Goal: Task Accomplishment & Management: Use online tool/utility

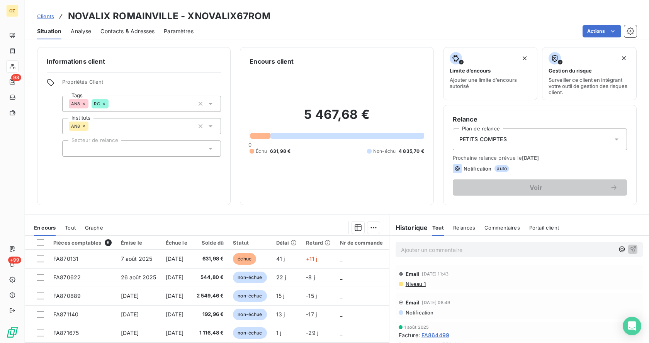
scroll to position [64, 0]
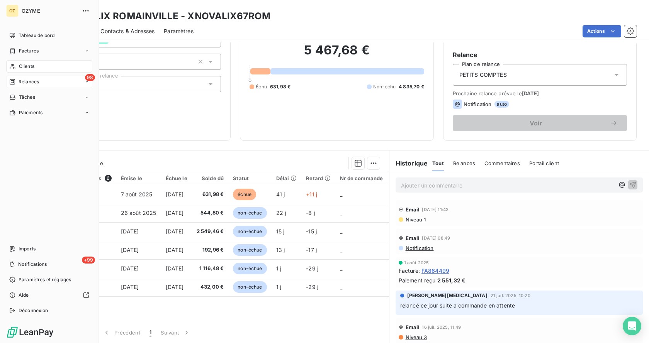
click at [29, 81] on span "Relances" at bounding box center [29, 81] width 20 height 7
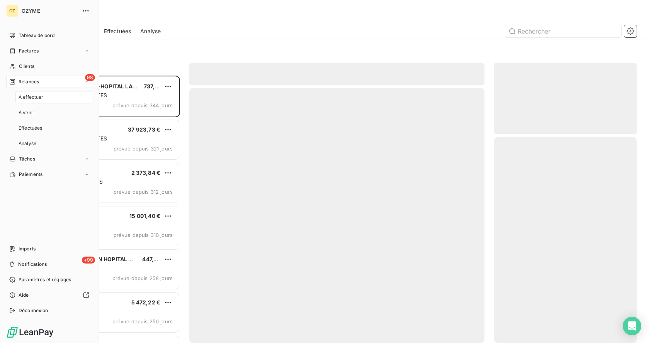
scroll to position [262, 137]
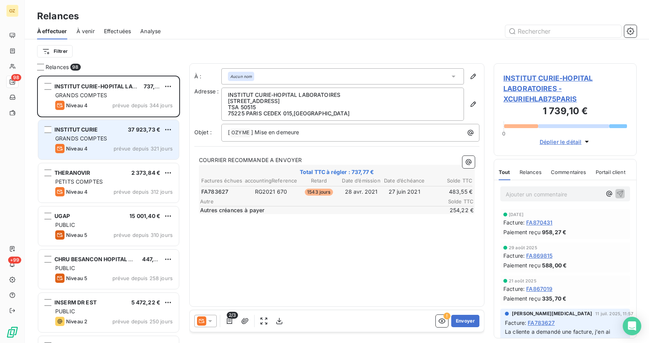
click at [98, 135] on span "GRANDS COMPTES" at bounding box center [81, 138] width 52 height 7
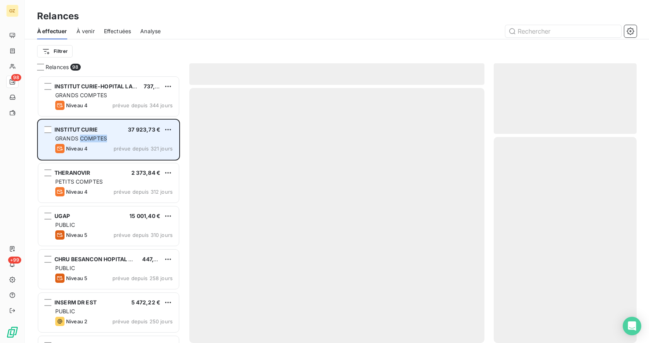
click at [98, 135] on span "GRANDS COMPTES" at bounding box center [81, 138] width 52 height 7
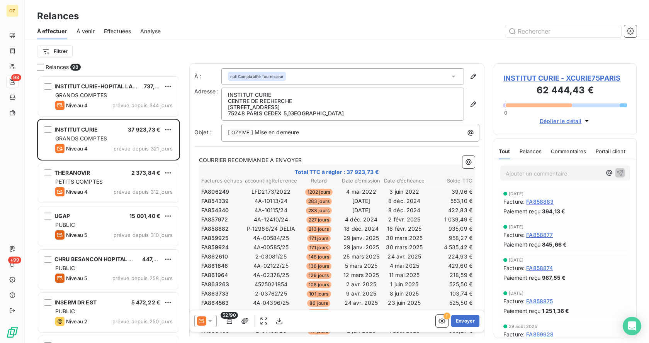
click at [566, 76] on span "INSTITUT CURIE - XCURIE75PARIS" at bounding box center [565, 78] width 124 height 10
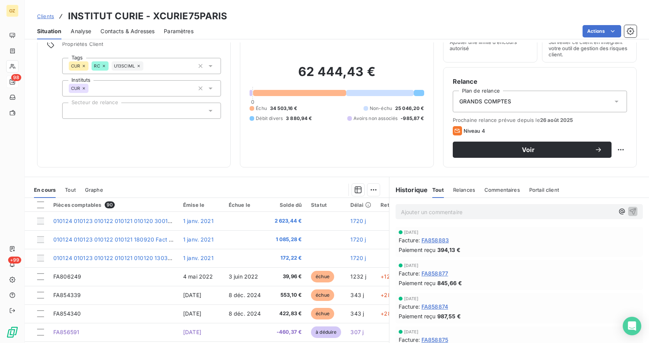
scroll to position [26, 0]
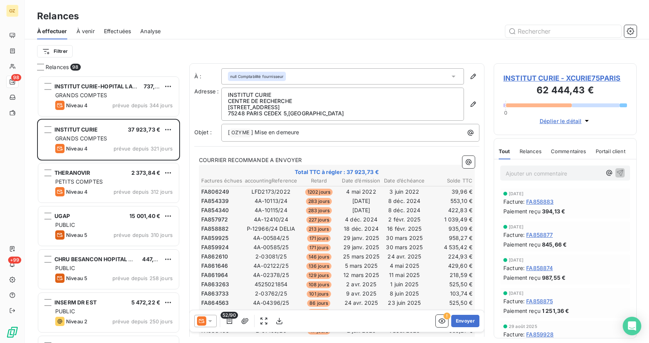
click at [578, 77] on span "INSTITUT CURIE - XCURIE75PARIS" at bounding box center [565, 78] width 124 height 10
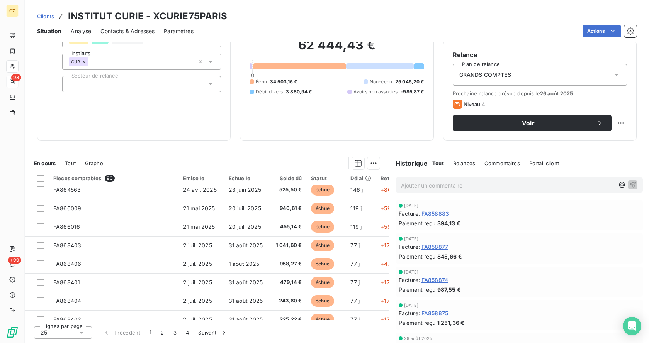
scroll to position [332, 0]
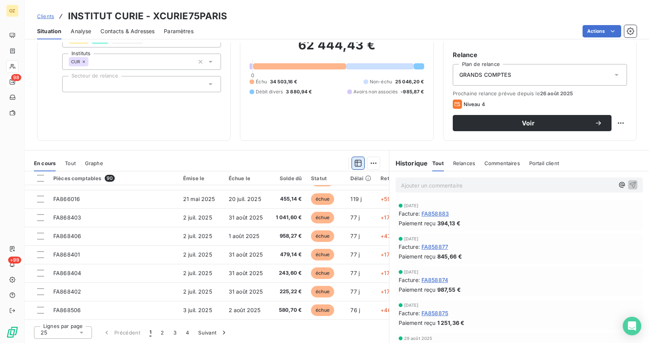
click at [356, 163] on icon "button" at bounding box center [358, 163] width 8 height 8
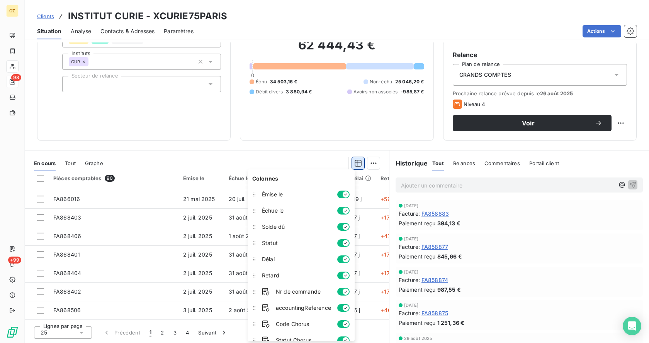
click at [356, 163] on icon "button" at bounding box center [358, 163] width 8 height 8
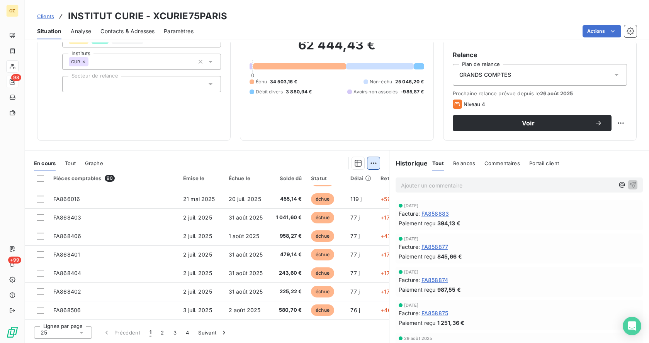
click at [370, 162] on html "OZ 98 +99 Clients INSTITUT CURIE - XCURIE75PARIS Situation Analyse Contacts & A…" at bounding box center [324, 171] width 649 height 343
click at [356, 163] on icon "button" at bounding box center [358, 163] width 8 height 8
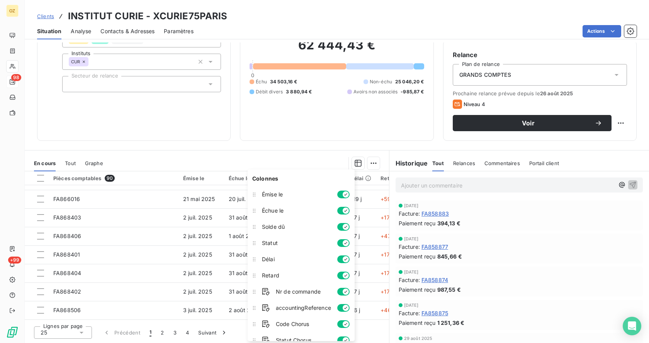
click at [308, 149] on div "Informations client Propriétés Client Tags CUR RC U13SCIML Instituts CUR Secteu…" at bounding box center [337, 192] width 624 height 301
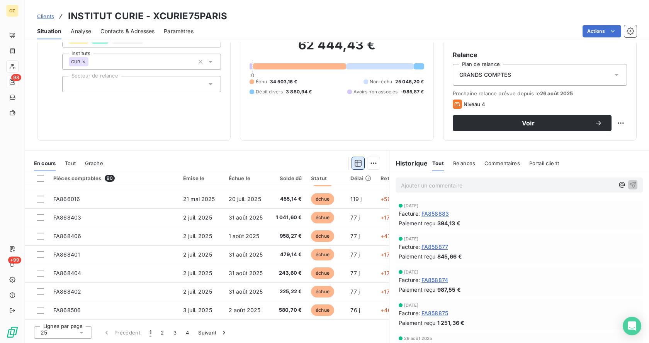
click at [355, 162] on icon "button" at bounding box center [358, 163] width 7 height 7
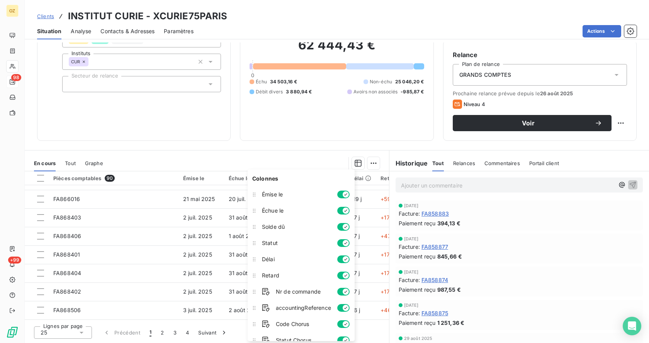
click at [320, 150] on div "Informations client Propriétés Client Tags CUR RC U13SCIML Instituts CUR Secteu…" at bounding box center [337, 192] width 624 height 301
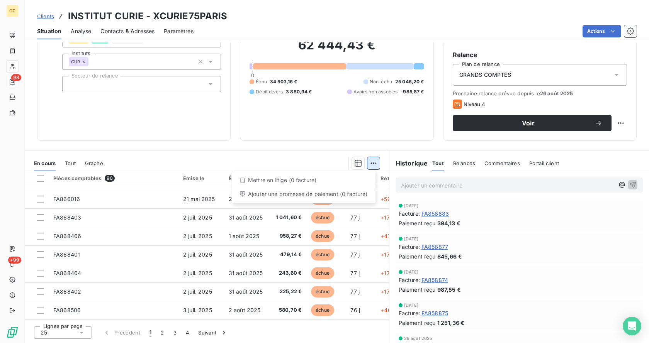
click at [374, 164] on html "OZ 98 +99 Clients INSTITUT CURIE - XCURIE75PARIS Situation Analyse Contacts & A…" at bounding box center [324, 171] width 649 height 343
click at [375, 133] on html "OZ 98 +99 Clients INSTITUT CURIE - XCURIE75PARIS Situation Analyse Contacts & A…" at bounding box center [324, 171] width 649 height 343
click at [354, 165] on icon "button" at bounding box center [358, 163] width 8 height 8
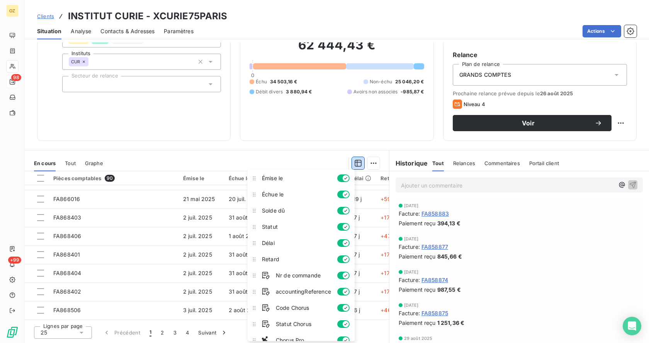
scroll to position [25, 0]
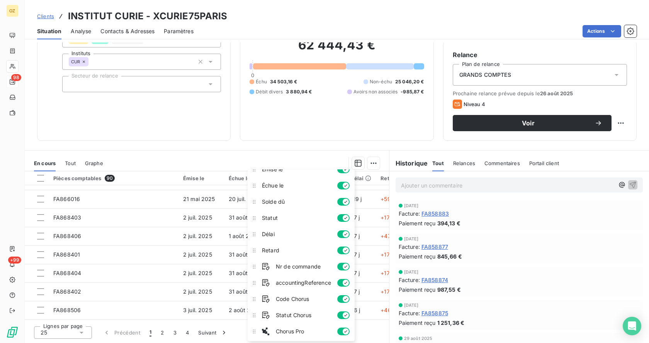
click at [173, 126] on div "Informations client Propriétés Client Tags CUR RC U13SCIML Instituts CUR Secteu…" at bounding box center [133, 62] width 193 height 158
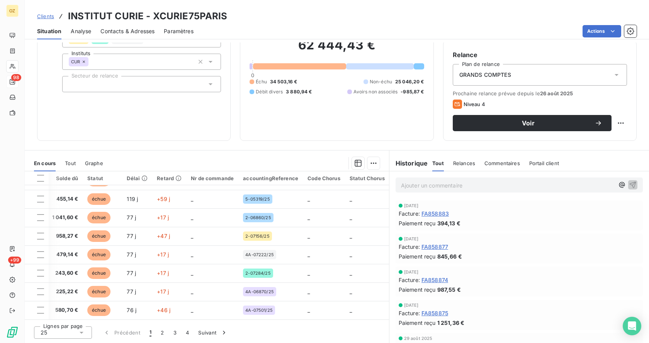
scroll to position [332, 273]
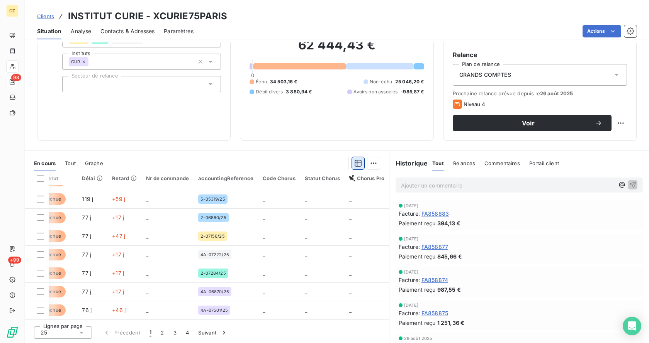
click at [356, 164] on icon "button" at bounding box center [358, 163] width 8 height 8
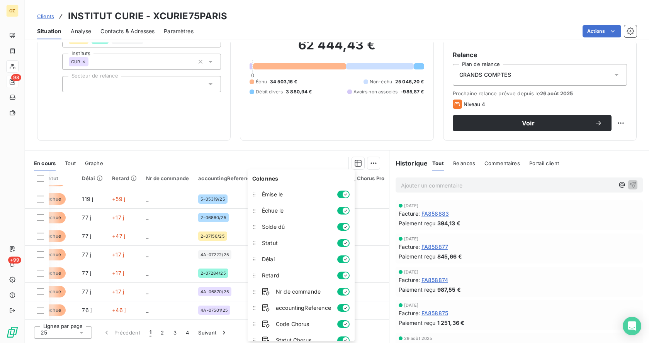
click at [343, 292] on button "button" at bounding box center [343, 292] width 12 height 8
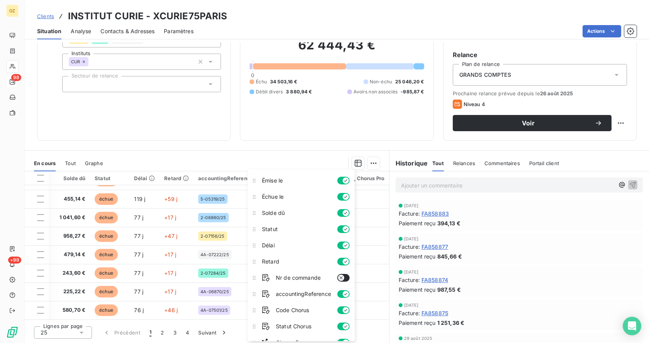
scroll to position [25, 0]
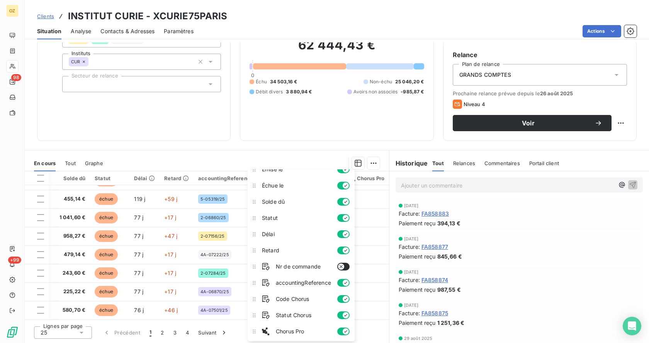
click at [255, 152] on section "En cours Tout Graphe Pièces comptables 90 Émise le Échue le Solde dû Statut Dél…" at bounding box center [207, 247] width 364 height 193
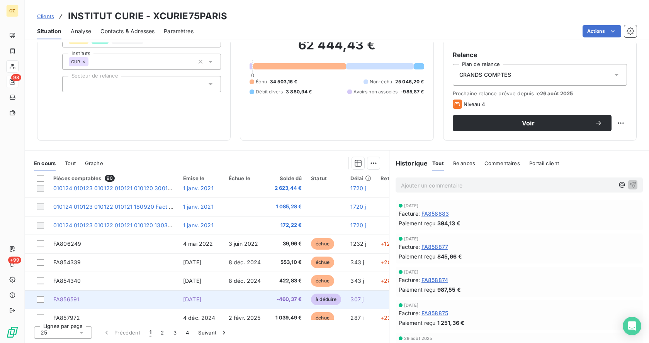
scroll to position [0, 0]
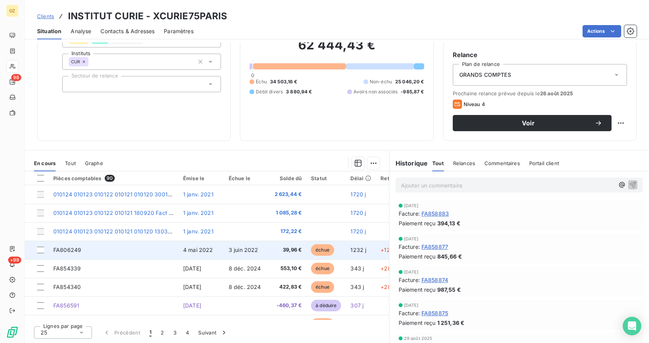
click at [246, 251] on span "3 juin 2022" at bounding box center [244, 250] width 30 height 7
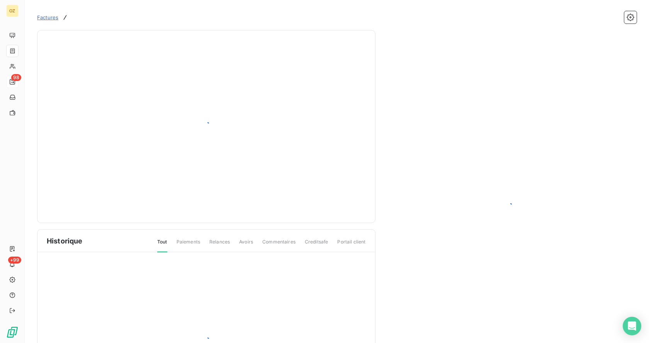
click at [246, 251] on div "Historique Tout Paiements Relances Avoirs Commentaires Creditsafe Portail client" at bounding box center [206, 319] width 338 height 179
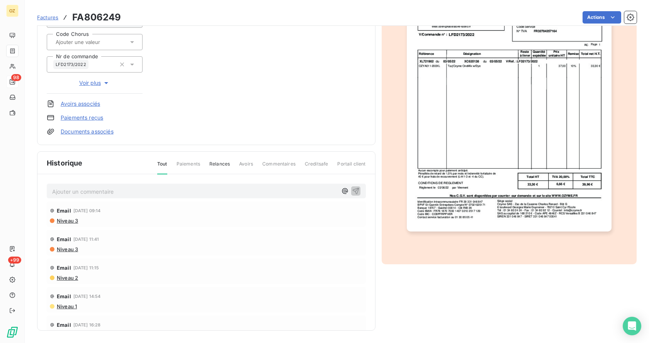
click at [101, 17] on h3 "FA806249" at bounding box center [96, 17] width 49 height 14
copy h3 "FA806249"
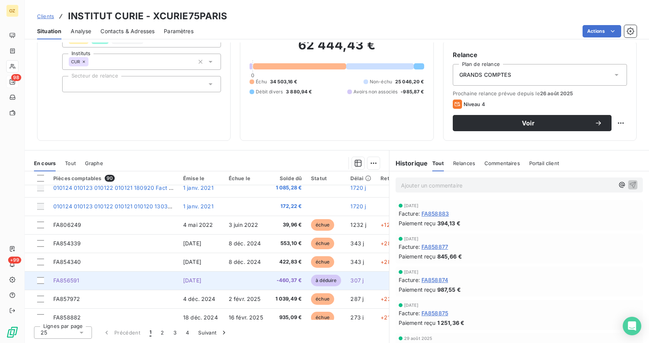
scroll to position [39, 0]
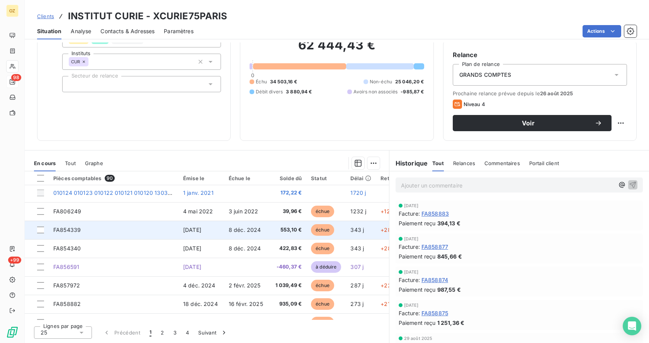
click at [240, 226] on td "8 déc. 2024" at bounding box center [247, 230] width 46 height 19
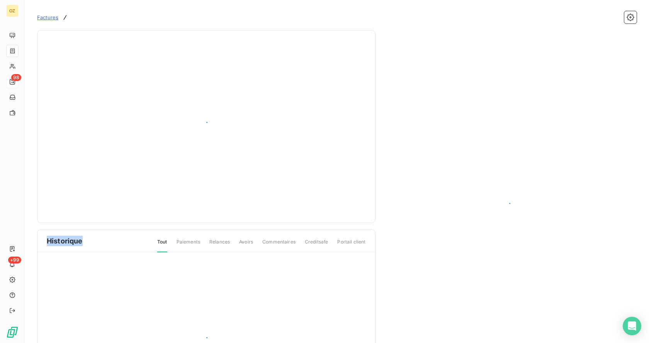
click at [240, 226] on div "Historique Tout Paiements Relances Avoirs Commentaires Creditsafe Portail client" at bounding box center [206, 219] width 338 height 379
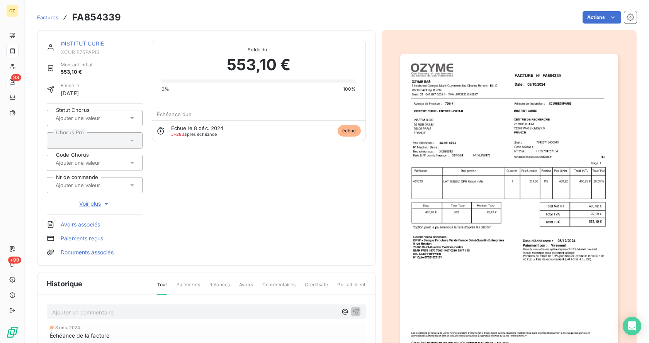
click at [95, 20] on h3 "FA854339" at bounding box center [96, 17] width 49 height 14
copy h3 "FA854339"
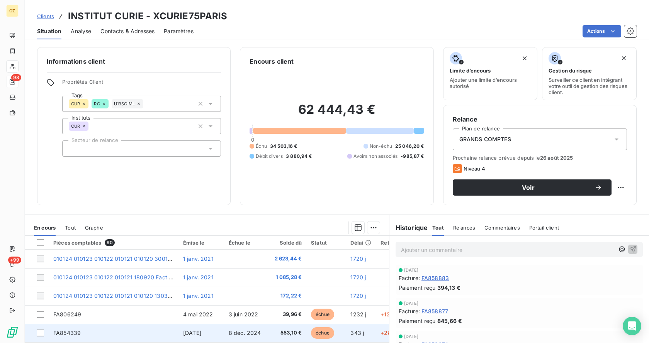
scroll to position [39, 0]
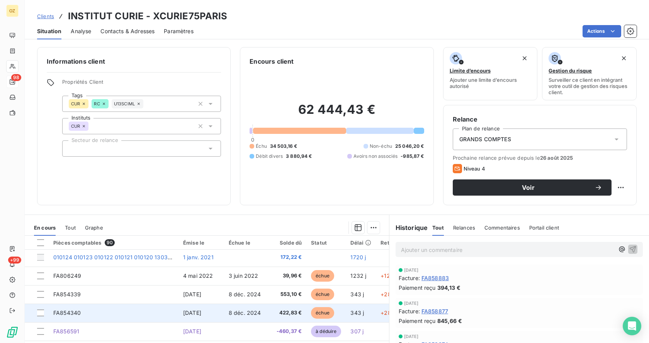
click at [201, 311] on span "[DATE]" at bounding box center [192, 313] width 18 height 7
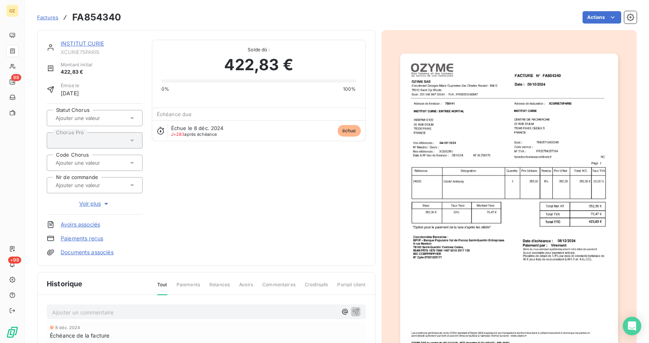
click at [103, 14] on h3 "FA854340" at bounding box center [96, 17] width 49 height 14
copy h3 "FA854340"
click at [44, 16] on span "Factures" at bounding box center [47, 17] width 21 height 6
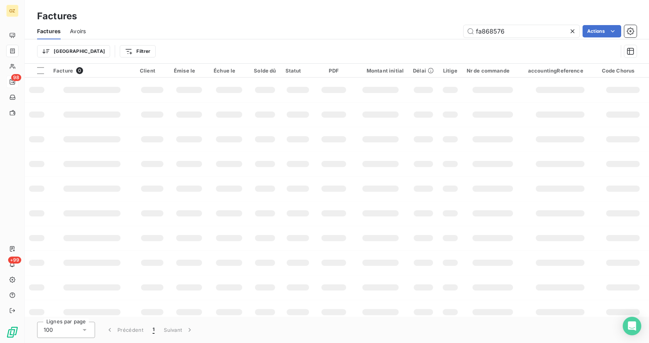
click at [570, 31] on icon at bounding box center [572, 31] width 8 height 8
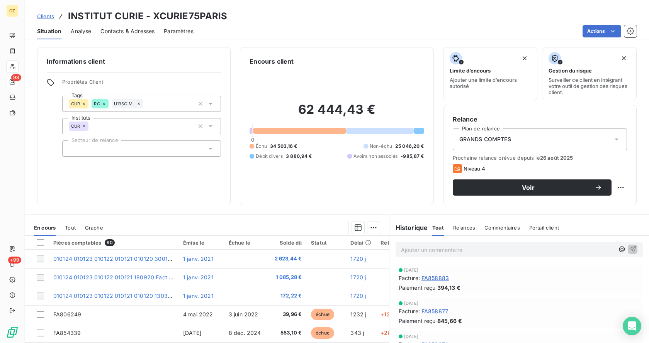
scroll to position [64, 0]
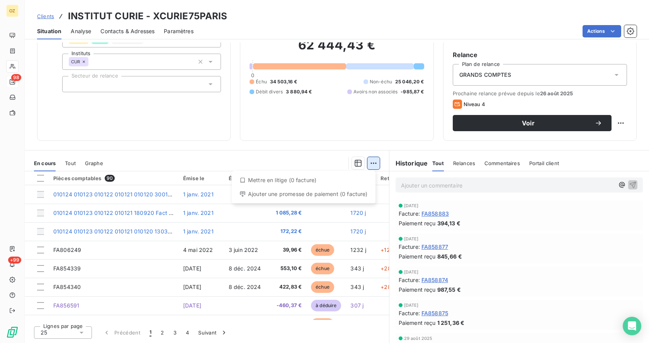
click at [370, 164] on html "OZ 98 +99 Clients INSTITUT CURIE - XCURIE75PARIS Situation Analyse Contacts & A…" at bounding box center [324, 171] width 649 height 343
click at [333, 142] on html "OZ 98 +99 Clients INSTITUT CURIE - XCURIE75PARIS Situation Analyse Contacts & A…" at bounding box center [324, 171] width 649 height 343
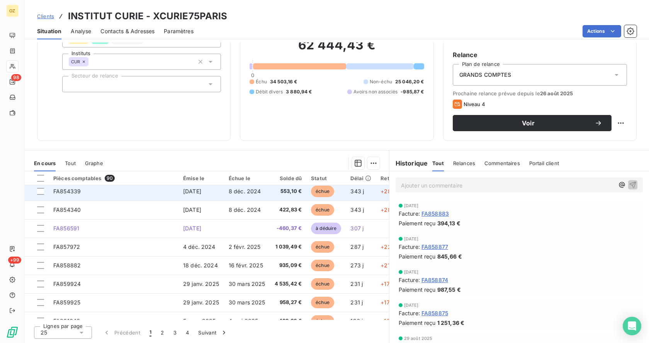
scroll to position [39, 0]
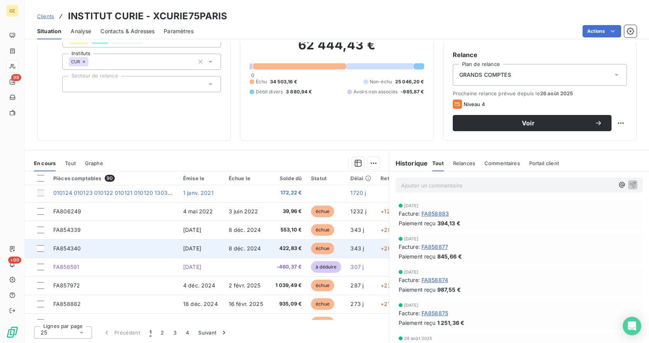
click at [239, 249] on span "8 déc. 2024" at bounding box center [245, 248] width 32 height 7
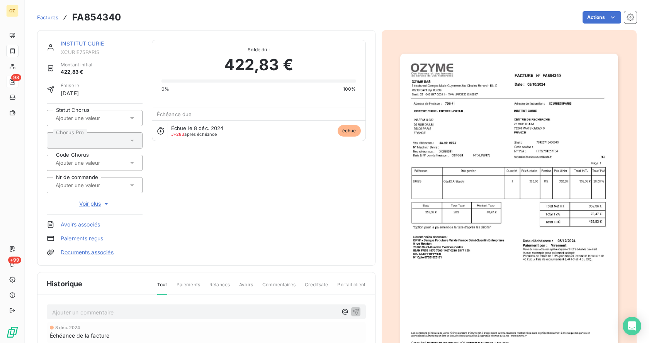
click at [105, 19] on h3 "FA854340" at bounding box center [96, 17] width 49 height 14
copy h3 "FA854340"
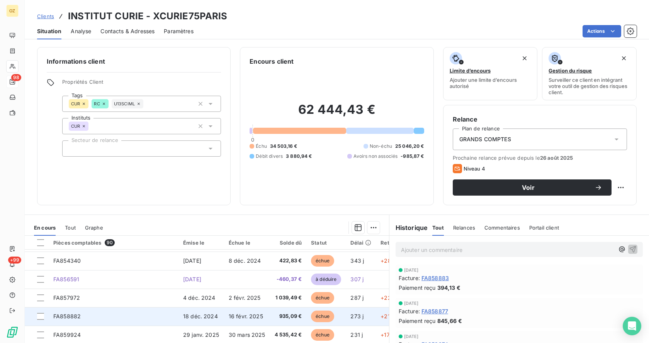
scroll to position [77, 0]
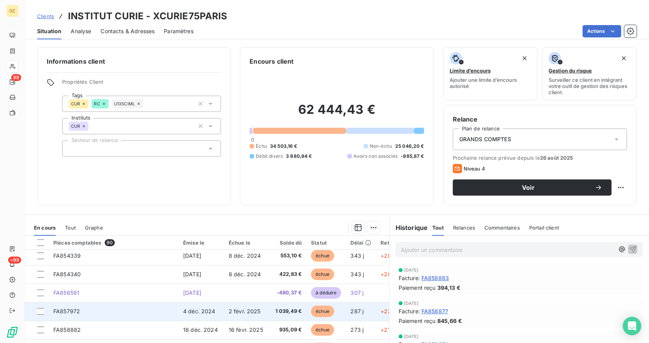
click at [233, 309] on span "2 févr. 2025" at bounding box center [245, 311] width 32 height 7
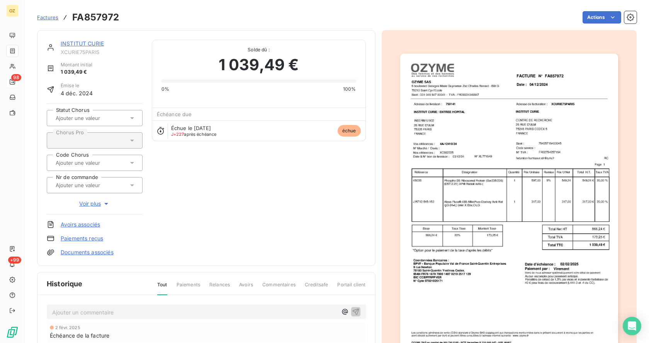
click at [100, 17] on h3 "FA857972" at bounding box center [95, 17] width 47 height 14
copy h3 "FA857972"
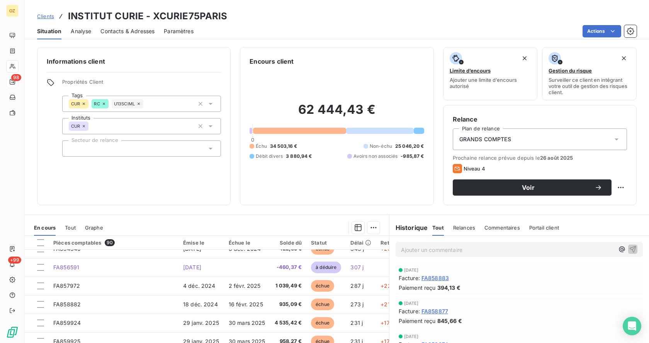
scroll to position [116, 0]
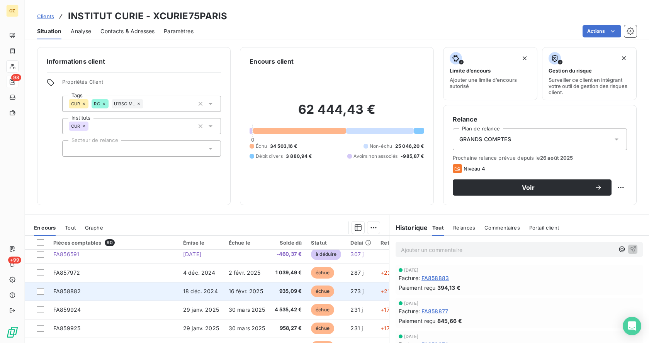
click at [246, 290] on span "16 févr. 2025" at bounding box center [246, 291] width 34 height 7
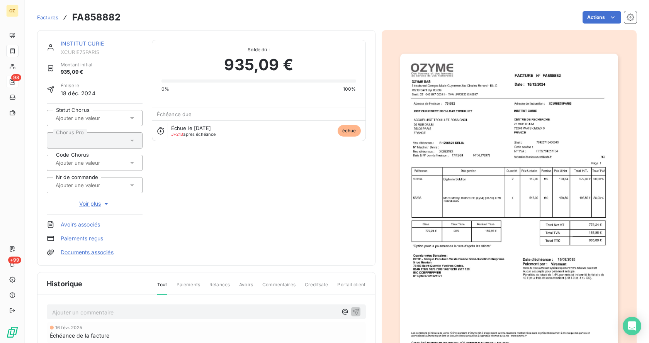
click at [101, 19] on h3 "FA858882" at bounding box center [96, 17] width 48 height 14
copy h3 "FA858882"
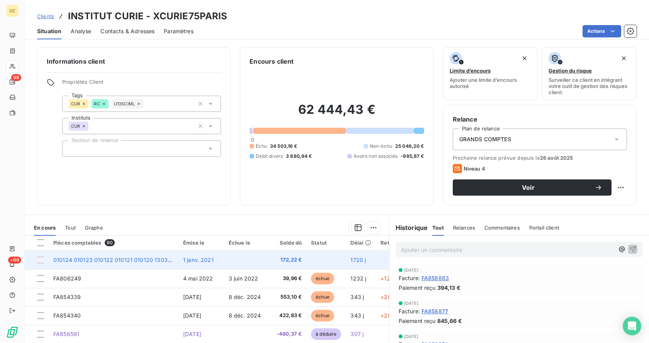
scroll to position [116, 0]
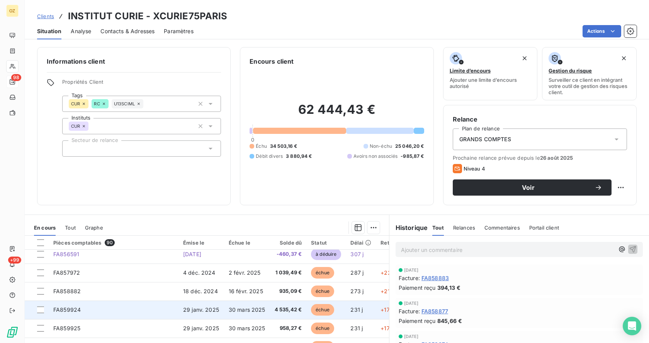
click at [245, 309] on span "30 mars 2025" at bounding box center [247, 310] width 37 height 7
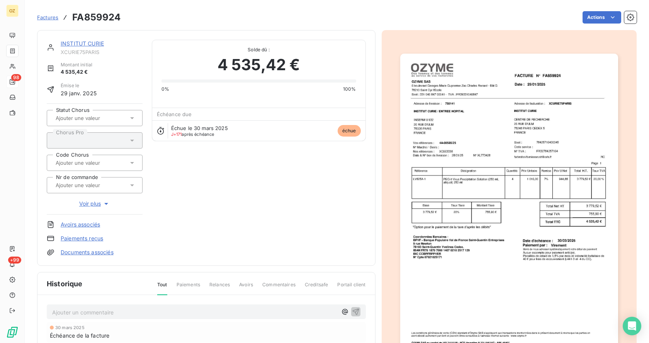
click at [85, 9] on div "Factures FA859924 Actions" at bounding box center [336, 17] width 599 height 16
click at [99, 24] on h3 "FA859924" at bounding box center [96, 17] width 48 height 14
click at [106, 18] on h3 "FA859924" at bounding box center [96, 17] width 48 height 14
copy h3 "FA859924"
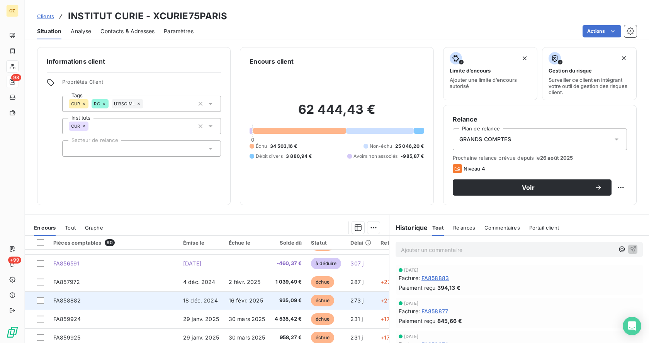
scroll to position [116, 0]
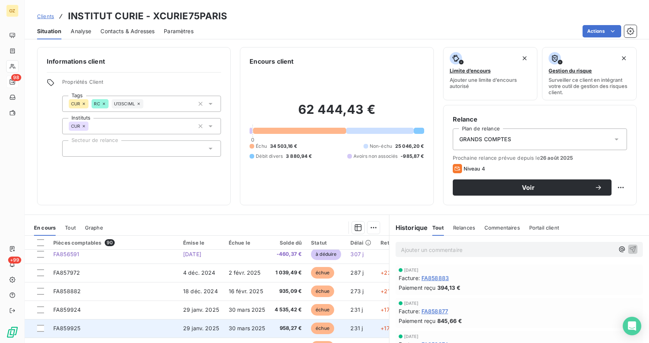
click at [227, 322] on td "30 mars 2025" at bounding box center [247, 328] width 46 height 19
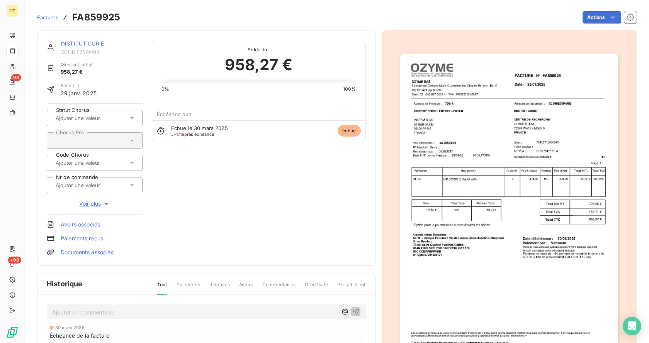
click at [98, 14] on h3 "FA859925" at bounding box center [96, 17] width 48 height 14
copy h3 "FA859925"
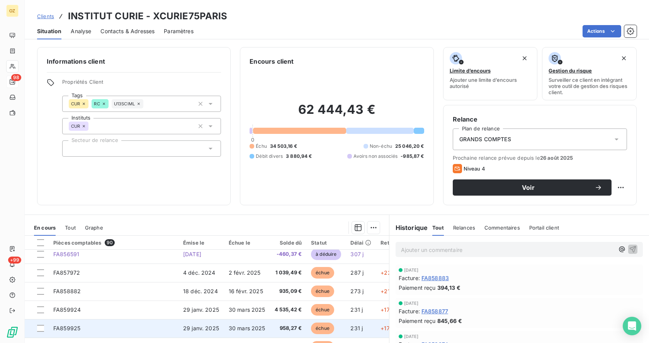
scroll to position [154, 0]
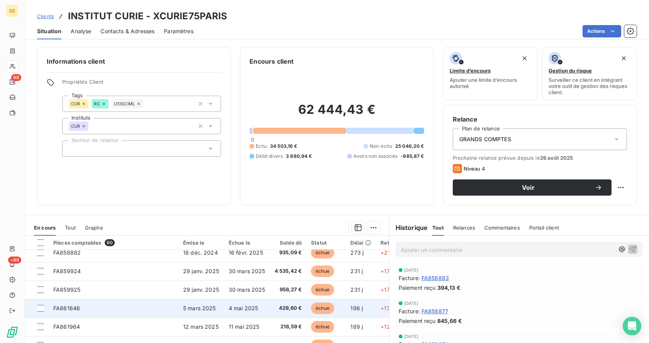
click at [222, 305] on td "5 mars 2025" at bounding box center [201, 308] width 46 height 19
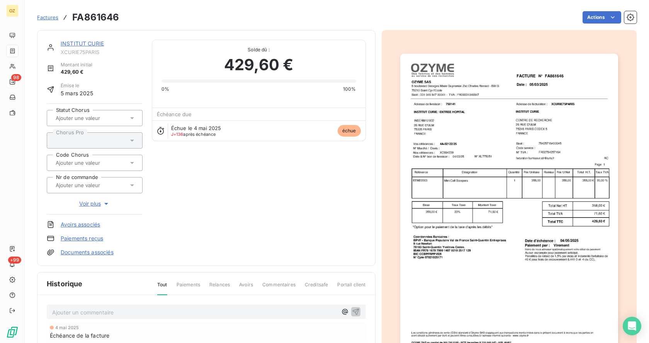
click at [97, 16] on h3 "FA861646" at bounding box center [95, 17] width 47 height 14
copy h3 "FA861646"
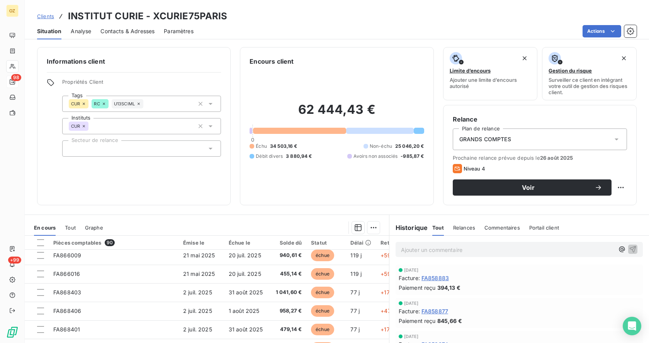
scroll to position [332, 0]
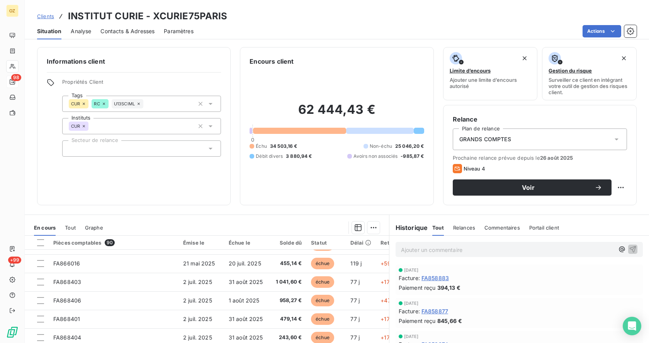
click at [462, 229] on span "Relances" at bounding box center [464, 228] width 22 height 6
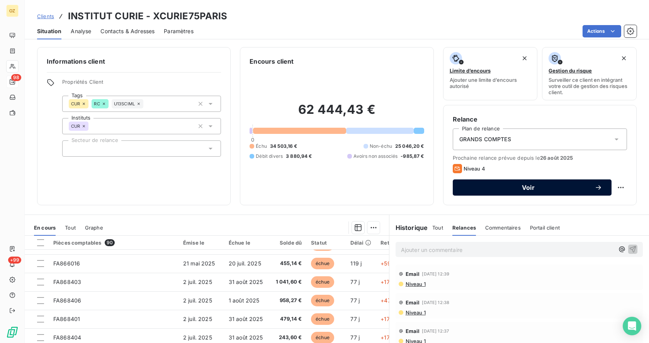
click at [508, 191] on div "Voir" at bounding box center [532, 188] width 140 height 8
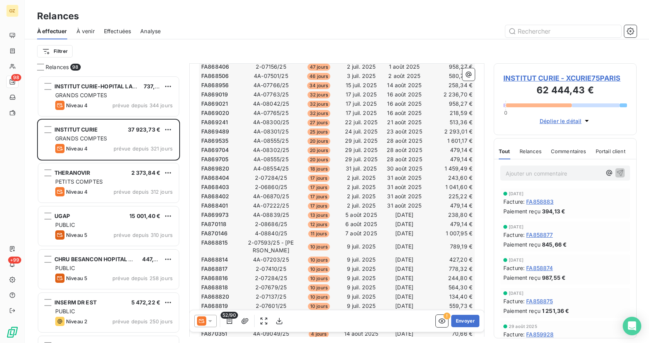
scroll to position [375, 0]
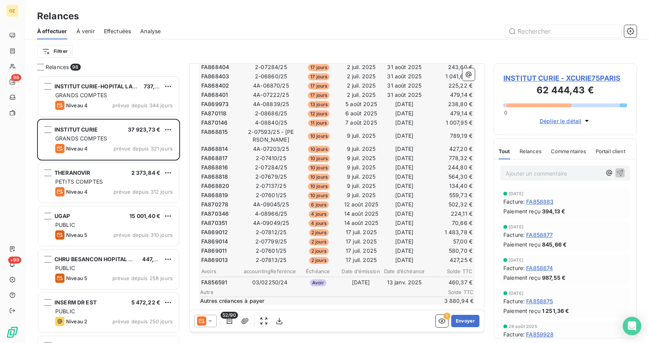
click at [214, 319] on icon at bounding box center [210, 321] width 8 height 8
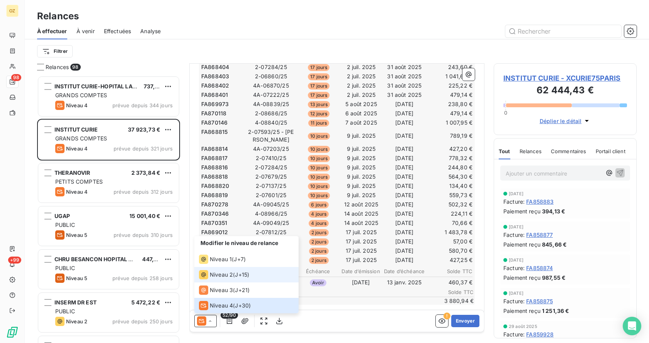
click at [249, 273] on span "J+15 )" at bounding box center [242, 275] width 14 height 8
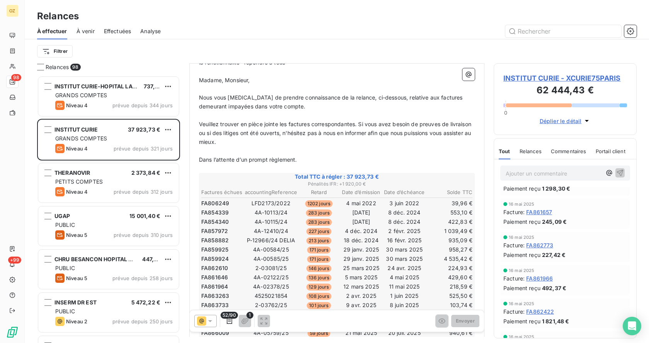
scroll to position [0, 0]
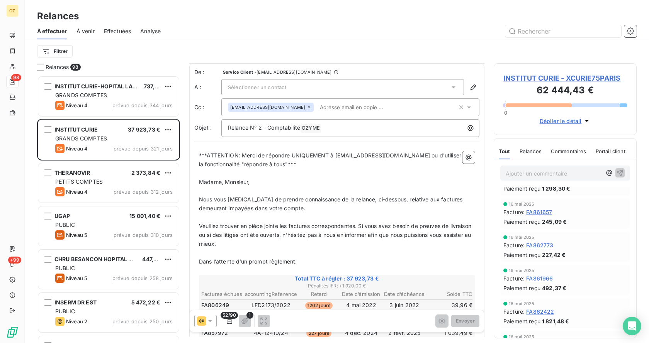
click at [451, 88] on icon at bounding box center [453, 88] width 4 height 2
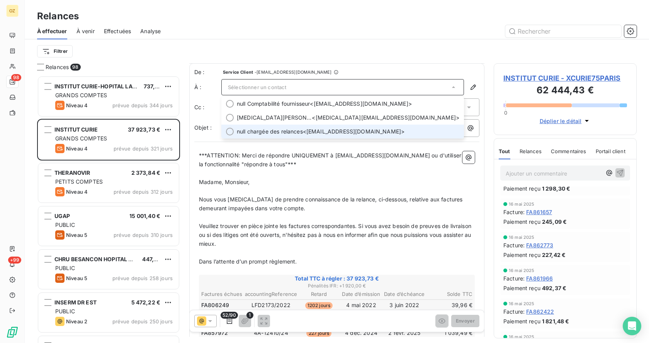
click at [366, 132] on span "null chargée des relances <[EMAIL_ADDRESS][DOMAIN_NAME]>" at bounding box center [348, 132] width 222 height 8
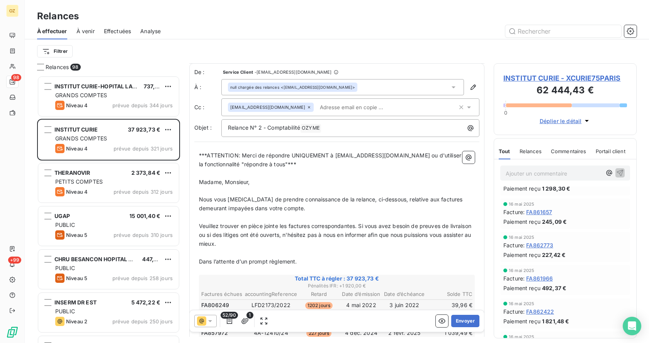
click at [416, 104] on div "[EMAIL_ADDRESS][DOMAIN_NAME]" at bounding box center [342, 108] width 229 height 12
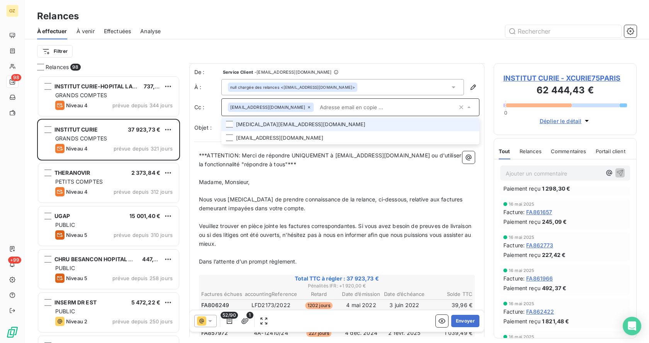
click at [400, 84] on div "null chargée des relances <[EMAIL_ADDRESS][DOMAIN_NAME]>" at bounding box center [342, 87] width 243 height 16
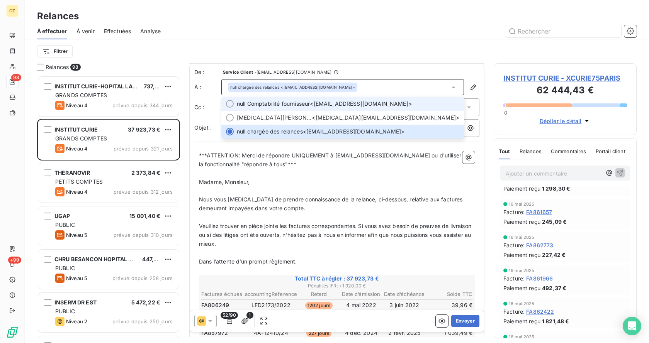
click at [394, 102] on span "null Comptabilité fournisseur <[EMAIL_ADDRESS][DOMAIN_NAME]>" at bounding box center [348, 104] width 222 height 8
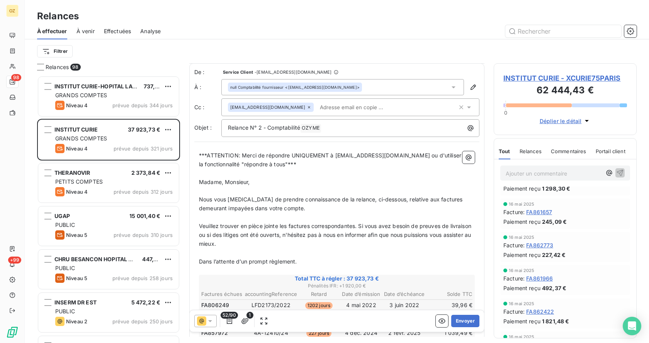
drag, startPoint x: 437, startPoint y: 105, endPoint x: 422, endPoint y: 109, distance: 15.2
click at [436, 105] on div "[EMAIL_ADDRESS][DOMAIN_NAME]" at bounding box center [342, 108] width 229 height 12
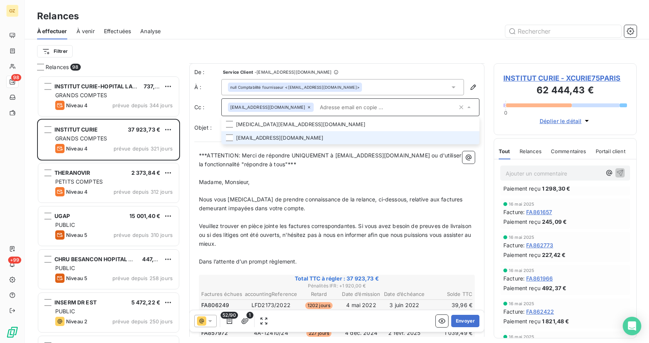
click at [281, 137] on li "[EMAIL_ADDRESS][DOMAIN_NAME]" at bounding box center [350, 138] width 258 height 14
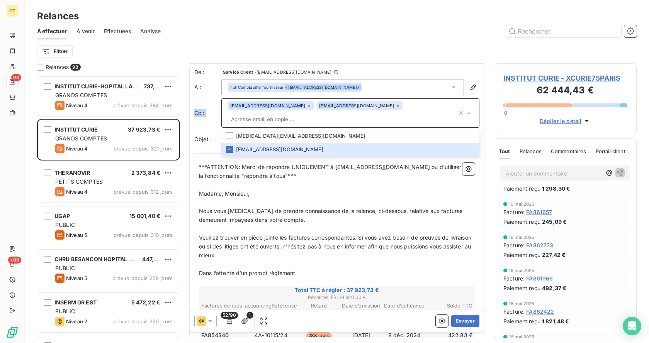
drag, startPoint x: 300, startPoint y: 108, endPoint x: 383, endPoint y: 88, distance: 85.4
click at [383, 88] on div "De : Service Client - [EMAIL_ADDRESS][DOMAIN_NAME] À : null Comptabilité fourni…" at bounding box center [336, 108] width 285 height 80
click at [371, 99] on div "[EMAIL_ADDRESS][DOMAIN_NAME] [DOMAIN_NAME][EMAIL_ADDRESS][DOMAIN_NAME]" at bounding box center [350, 112] width 258 height 29
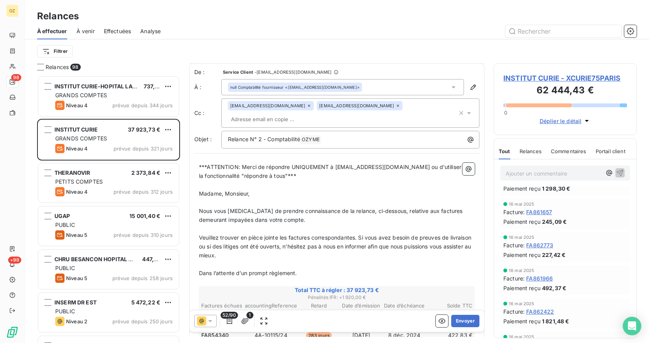
click at [450, 86] on icon at bounding box center [454, 87] width 8 height 8
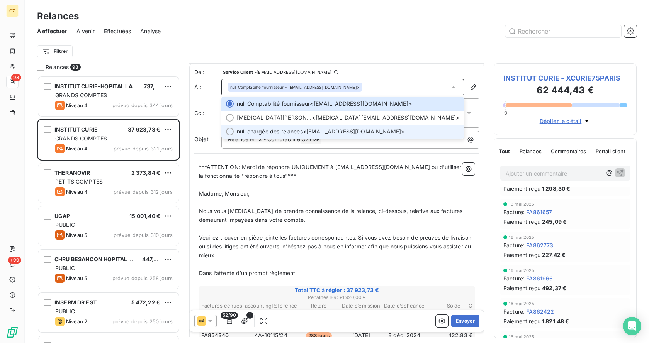
click at [232, 128] on li "null chargée des relances <[EMAIL_ADDRESS][DOMAIN_NAME]>" at bounding box center [342, 132] width 243 height 14
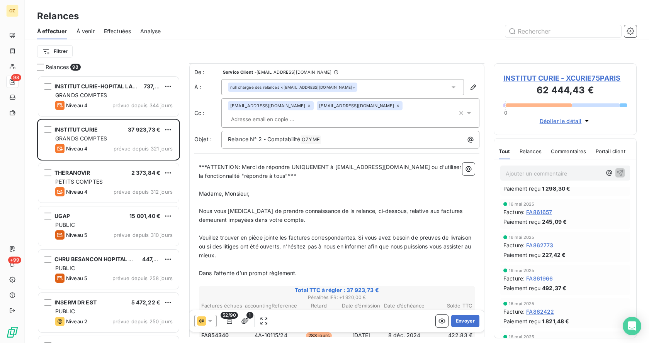
click at [395, 106] on icon at bounding box center [397, 106] width 5 height 5
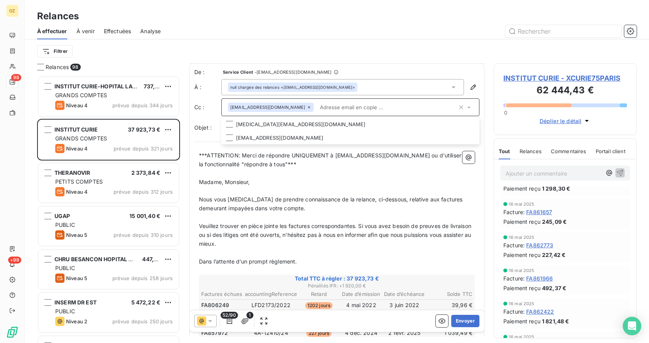
click at [317, 109] on input "text" at bounding box center [387, 108] width 141 height 12
click at [317, 109] on input "text" at bounding box center [361, 108] width 89 height 12
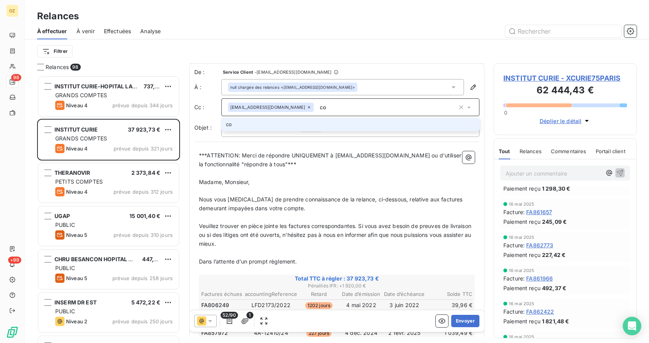
type input "c"
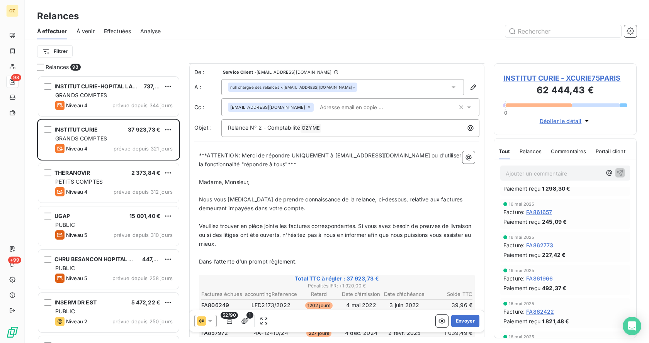
click at [450, 88] on icon at bounding box center [454, 87] width 8 height 8
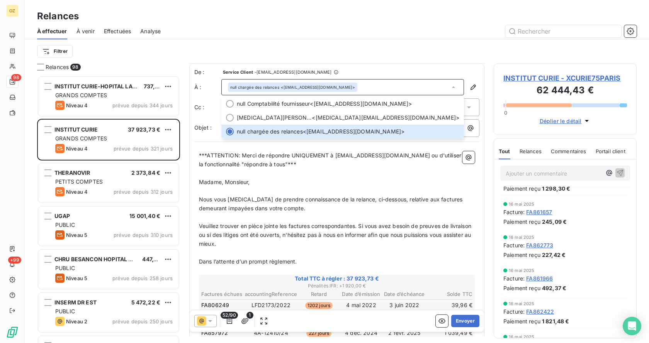
click at [409, 46] on div "Filtrer" at bounding box center [336, 51] width 599 height 15
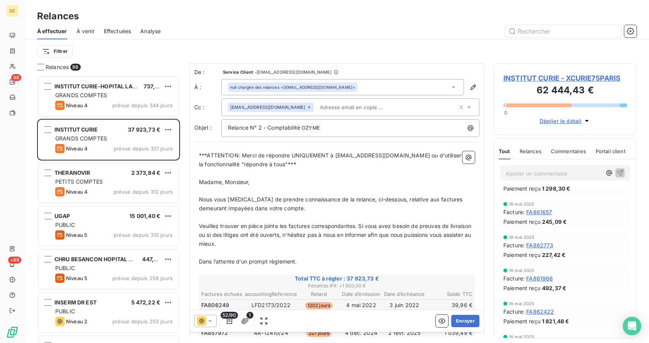
click at [400, 109] on div "[EMAIL_ADDRESS][DOMAIN_NAME]" at bounding box center [342, 108] width 229 height 12
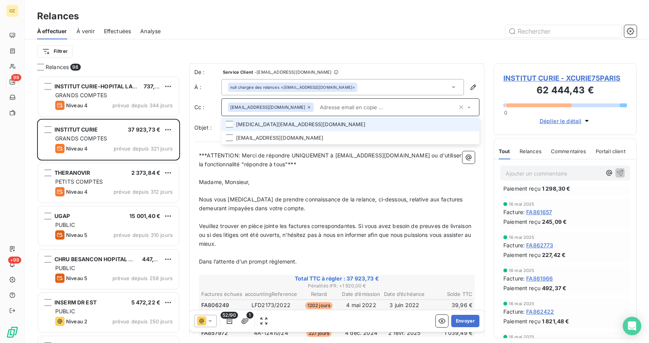
click at [400, 107] on input "text" at bounding box center [387, 108] width 141 height 12
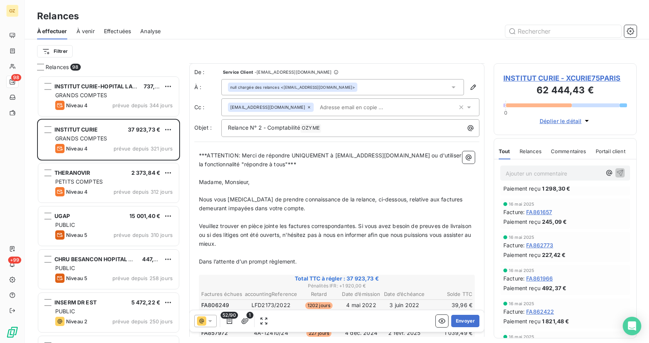
drag, startPoint x: 570, startPoint y: 76, endPoint x: 586, endPoint y: 69, distance: 17.1
click at [586, 68] on div "INSTITUT CURIE - XCURIE75PARIS 62 444,43 € 0 Déplier le détail" at bounding box center [565, 99] width 143 height 72
click at [584, 76] on span "INSTITUT CURIE - XCURIE75PARIS" at bounding box center [565, 78] width 124 height 10
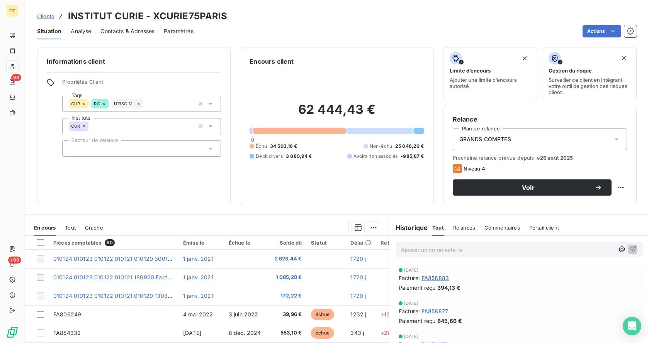
click at [128, 26] on div "Contacts & Adresses" at bounding box center [127, 31] width 54 height 16
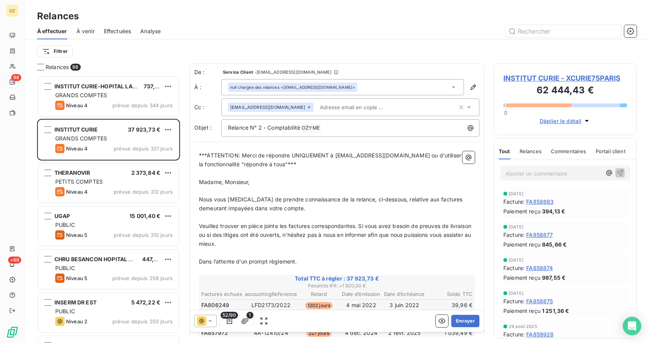
scroll to position [262, 137]
click at [419, 107] on div "[EMAIL_ADDRESS][DOMAIN_NAME]" at bounding box center [342, 108] width 229 height 12
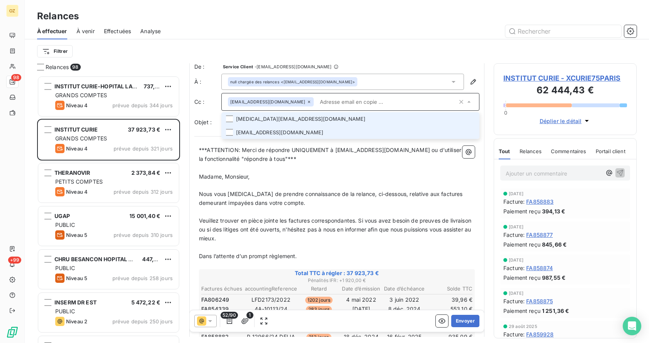
scroll to position [0, 0]
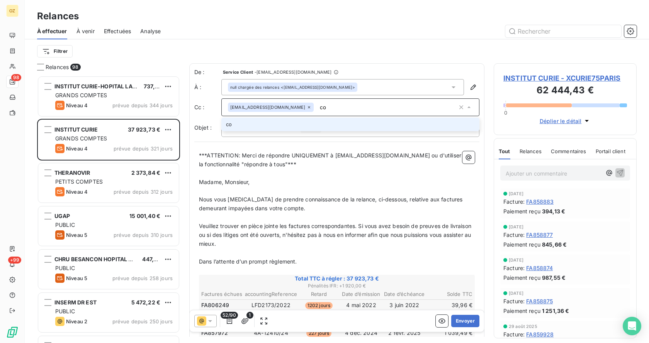
type input "c"
click at [450, 85] on icon at bounding box center [454, 87] width 8 height 8
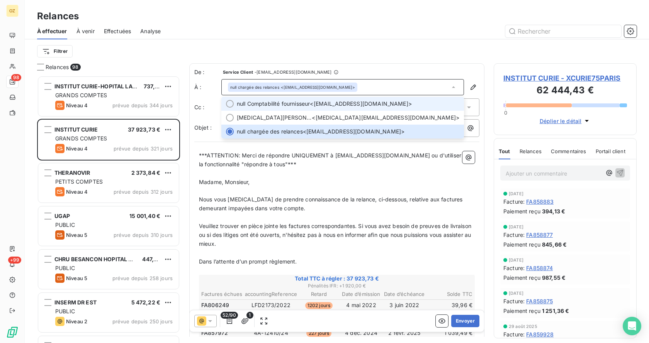
click at [390, 101] on span "null Comptabilité fournisseur <[EMAIL_ADDRESS][DOMAIN_NAME]>" at bounding box center [348, 104] width 222 height 8
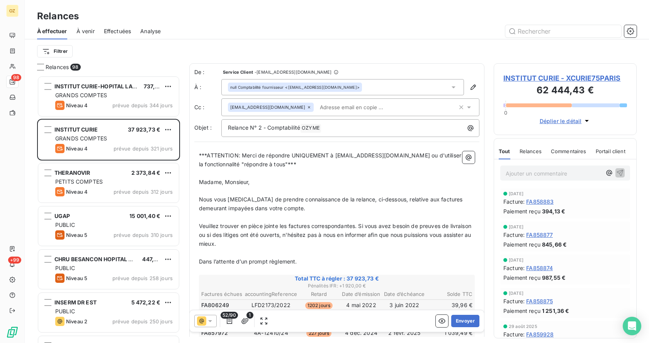
click at [366, 108] on div "[EMAIL_ADDRESS][DOMAIN_NAME]" at bounding box center [342, 108] width 229 height 12
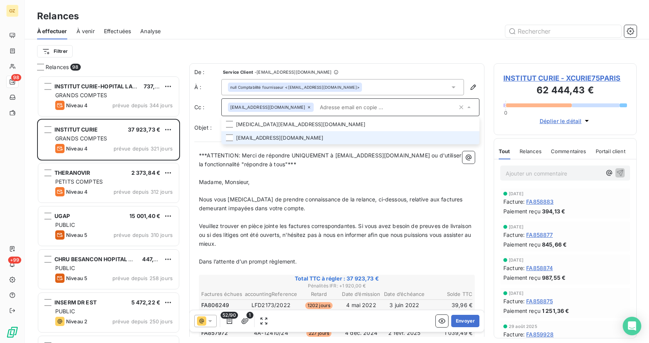
click at [272, 135] on li "[EMAIL_ADDRESS][DOMAIN_NAME]" at bounding box center [350, 138] width 258 height 14
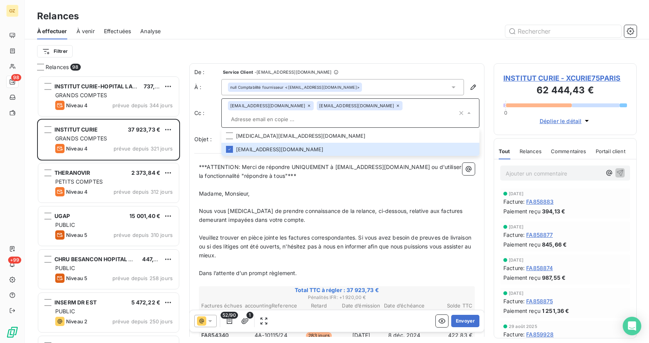
click at [381, 114] on input "text" at bounding box center [342, 120] width 229 height 12
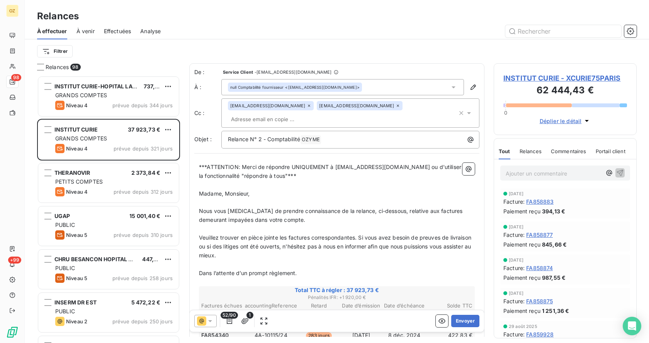
click at [229, 165] on span "***ATTENTION: Merci de répondre UNIQUEMENT à [EMAIL_ADDRESS][DOMAIN_NAME] ou d'…" at bounding box center [331, 171] width 264 height 15
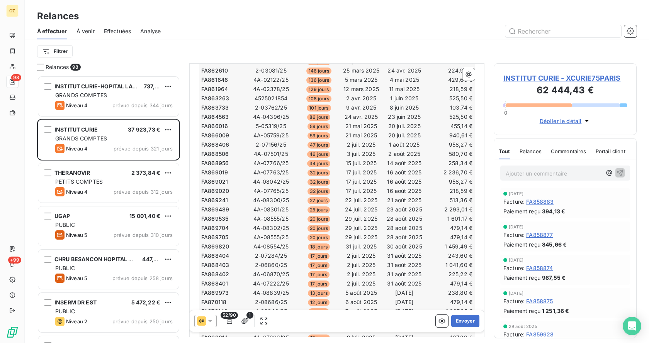
scroll to position [464, 0]
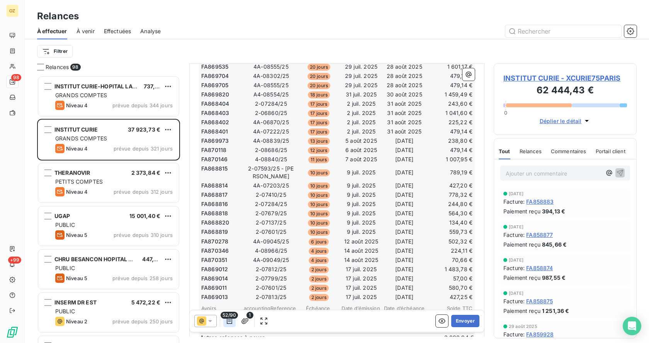
click at [226, 321] on icon "button" at bounding box center [230, 321] width 8 height 8
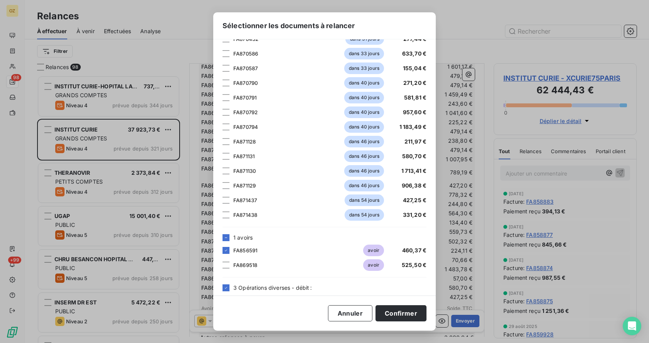
scroll to position [1170, 0]
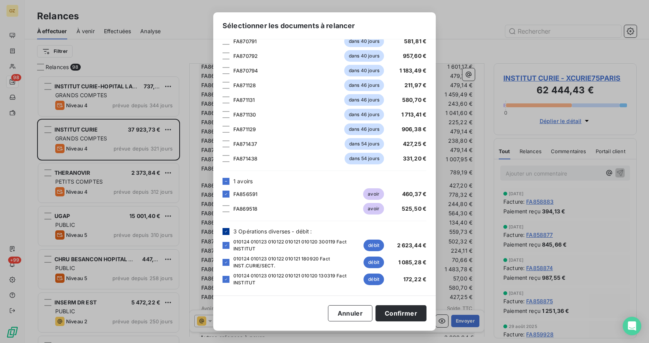
click at [225, 229] on icon at bounding box center [226, 231] width 5 height 5
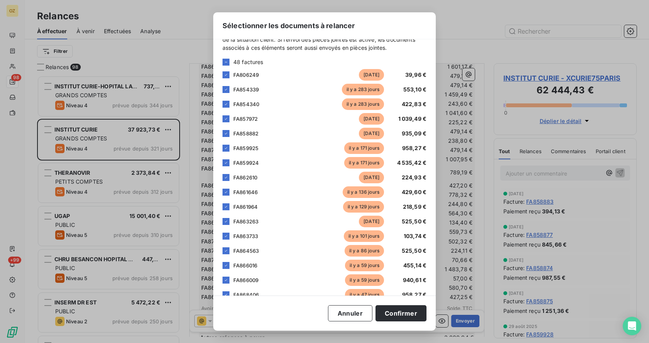
scroll to position [0, 0]
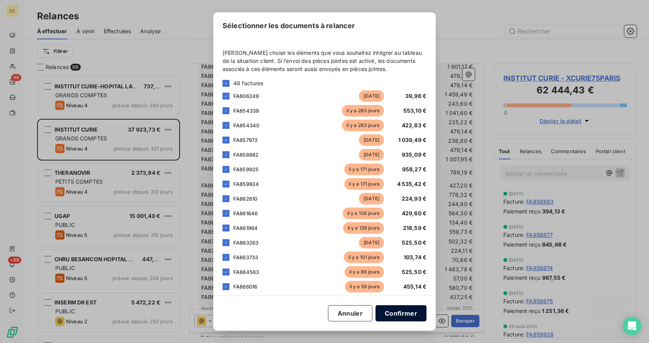
click at [404, 313] on button "Confirmer" at bounding box center [400, 313] width 51 height 16
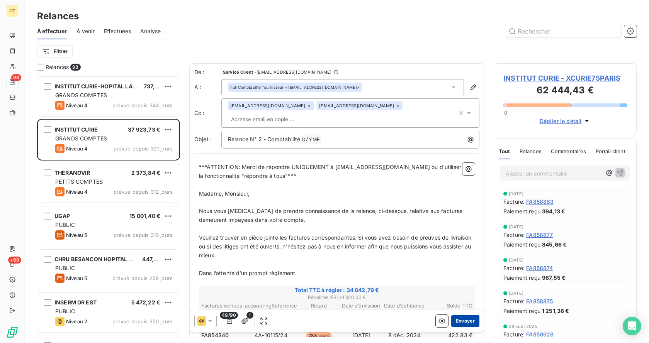
click at [459, 319] on button "Envoyer" at bounding box center [465, 321] width 28 height 12
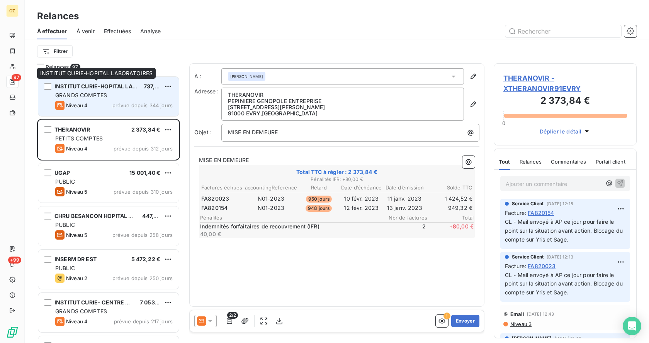
click at [87, 90] on div "INSTITUT CURIE-HOPITAL LABORATOIRES" at bounding box center [95, 87] width 83 height 8
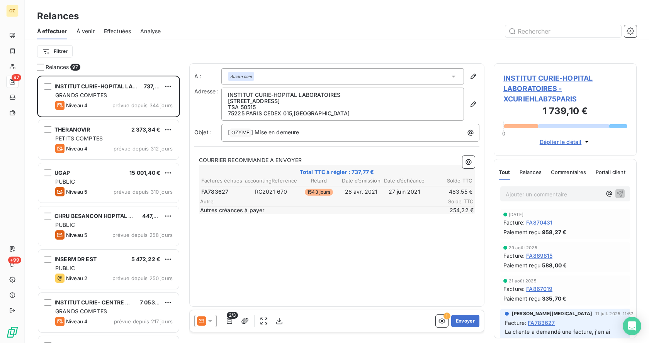
click at [220, 190] on span "FA783627" at bounding box center [214, 192] width 27 height 8
click at [221, 191] on span "FA783627" at bounding box center [214, 192] width 27 height 8
copy span "FA783627"
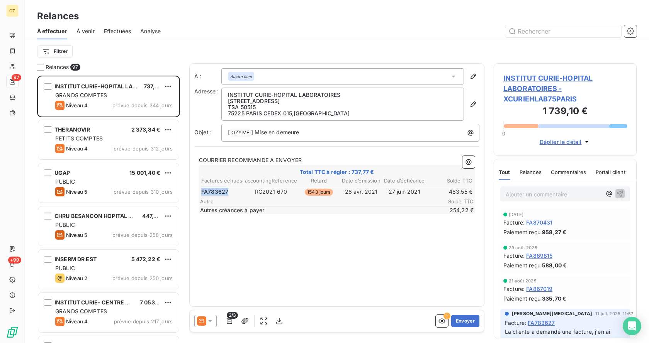
click at [221, 191] on span "FA783627" at bounding box center [214, 192] width 27 height 8
click at [229, 316] on span "2/3" at bounding box center [232, 315] width 11 height 7
click at [230, 322] on icon "button" at bounding box center [229, 321] width 5 height 6
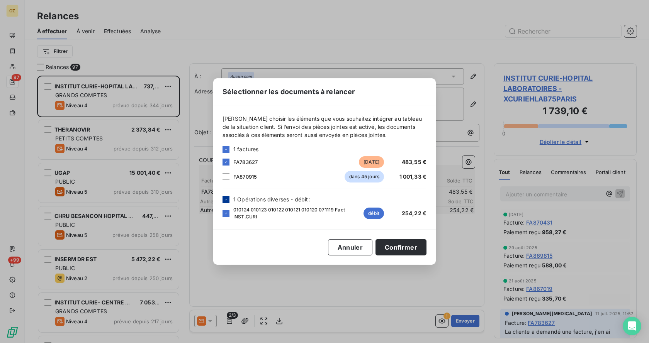
click at [226, 200] on icon at bounding box center [226, 199] width 5 height 5
click at [339, 246] on button "Annuler" at bounding box center [350, 247] width 44 height 16
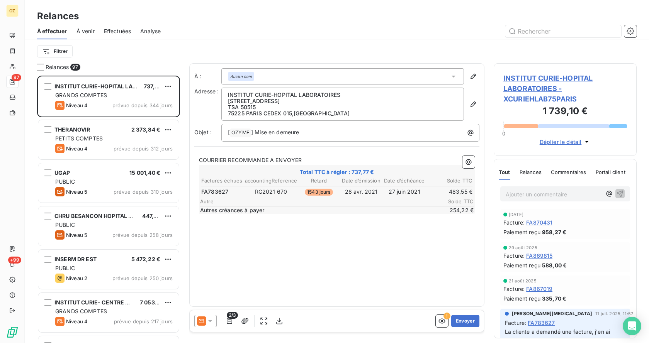
click at [290, 157] on span "COURRIER RECOMMANDE A ENVOYER" at bounding box center [250, 160] width 103 height 7
click at [326, 157] on p "COURRIER RECOMMANDE A ENVOYER" at bounding box center [337, 160] width 276 height 9
click at [296, 159] on span "COURRIER RECOMMANDE A ENVOYER" at bounding box center [250, 160] width 103 height 7
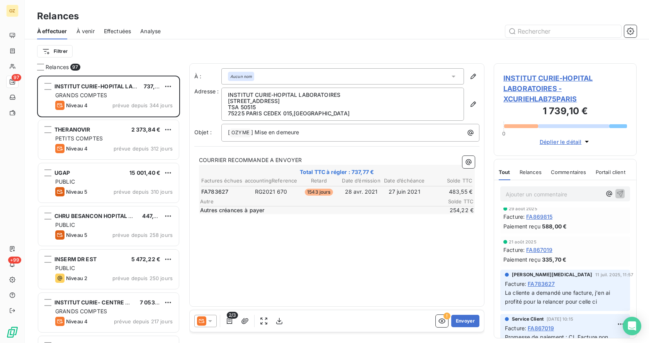
scroll to position [39, 0]
click at [548, 283] on span "FA783627" at bounding box center [541, 284] width 27 height 8
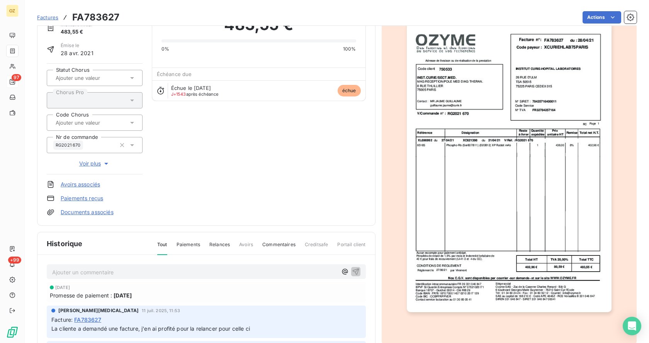
scroll to position [39, 0]
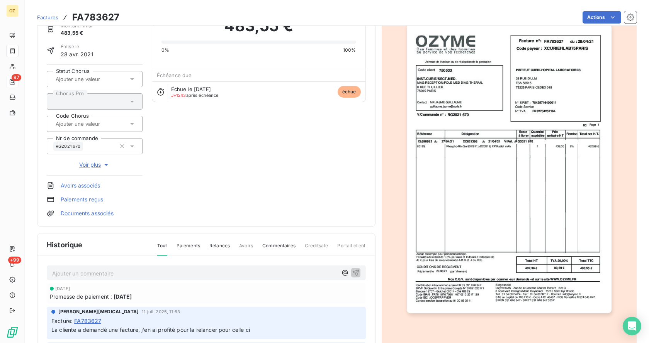
click at [100, 17] on h3 "FA783627" at bounding box center [95, 17] width 47 height 14
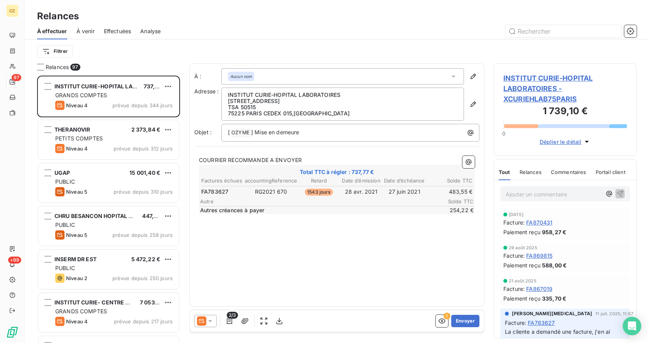
scroll to position [262, 137]
click at [455, 75] on icon at bounding box center [454, 77] width 8 height 8
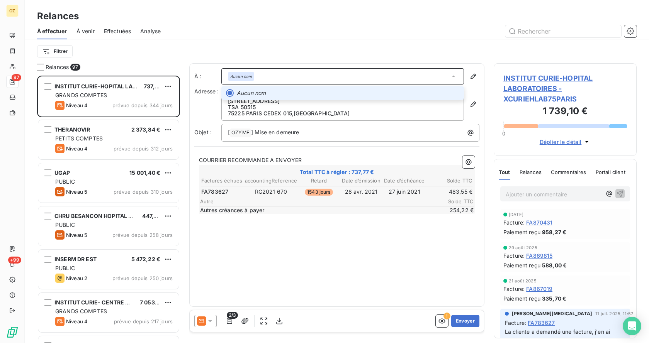
click at [455, 75] on icon at bounding box center [454, 77] width 8 height 8
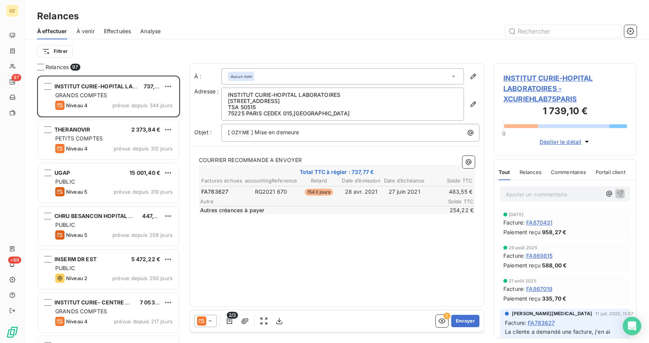
click at [211, 192] on span "FA783627" at bounding box center [214, 192] width 27 height 8
click at [539, 92] on span "INSTITUT CURIE-HOPITAL LABORATOIRES - XCURIEHLAB75PARIS" at bounding box center [565, 88] width 124 height 31
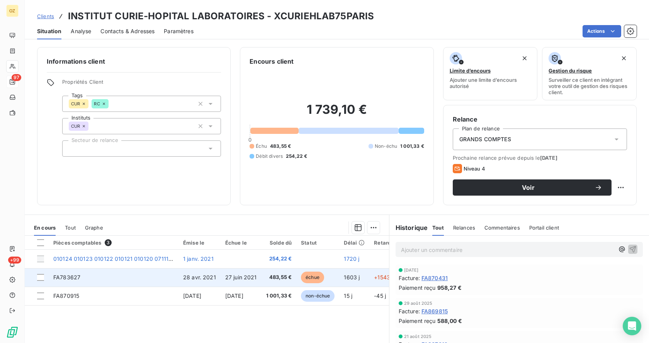
click at [90, 280] on td "FA783627" at bounding box center [114, 277] width 130 height 19
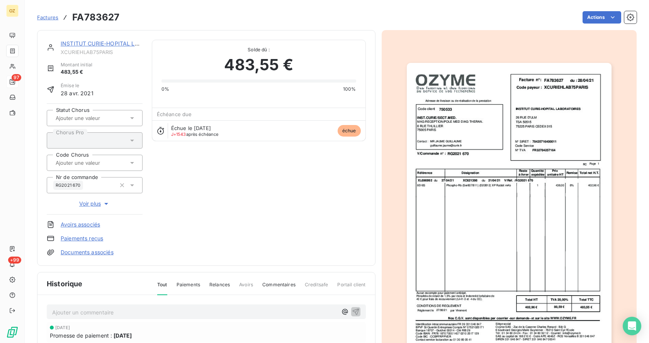
click at [84, 314] on p "Ajouter un commentaire ﻿" at bounding box center [194, 313] width 285 height 10
click at [131, 311] on span "Relance faite par mail ce jour àgrouyar" at bounding box center [102, 312] width 100 height 7
click at [52, 311] on span "Relance faite par mail ce jour à [GEOGRAPHIC_DATA]" at bounding box center [120, 312] width 137 height 7
click at [176, 308] on p "CL/ Relance faite par mail ce jour à [GEOGRAPHIC_DATA]" at bounding box center [194, 312] width 285 height 9
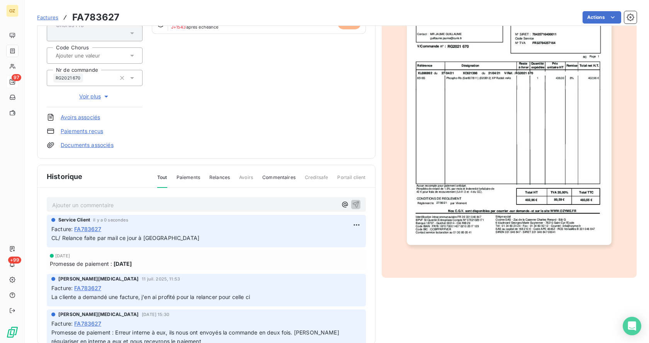
scroll to position [116, 0]
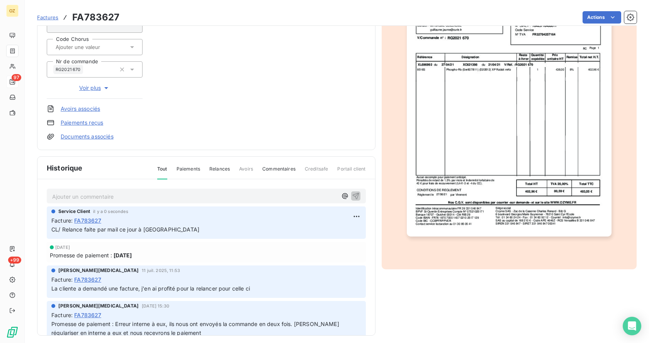
click at [83, 126] on link "Paiements reçus" at bounding box center [82, 123] width 42 height 8
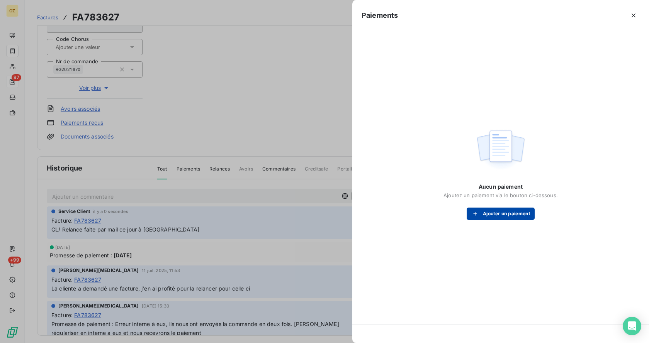
click at [520, 210] on button "Ajouter un paiement" at bounding box center [501, 214] width 68 height 12
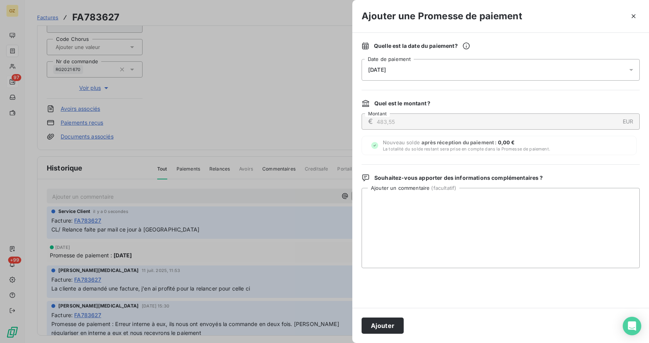
click at [414, 72] on div "[DATE]" at bounding box center [500, 70] width 278 height 22
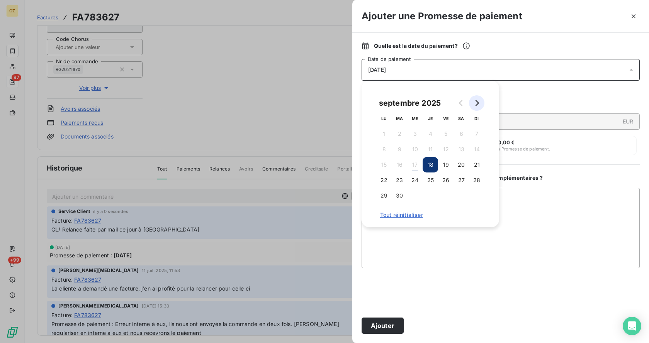
click at [477, 103] on icon "Go to next month" at bounding box center [476, 103] width 6 height 6
click at [426, 133] on button "2" at bounding box center [429, 133] width 15 height 15
click at [430, 132] on button "2" at bounding box center [429, 133] width 15 height 15
click at [393, 325] on button "Ajouter" at bounding box center [382, 326] width 42 height 16
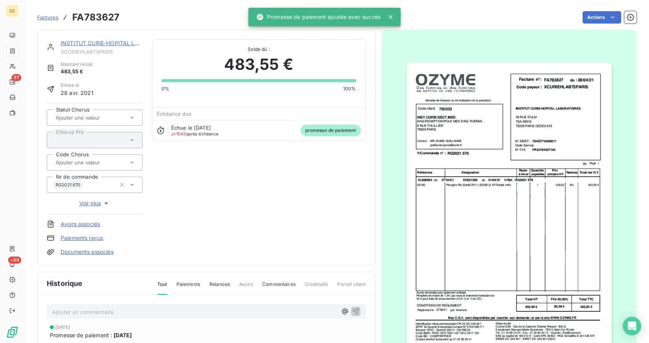
scroll to position [0, 0]
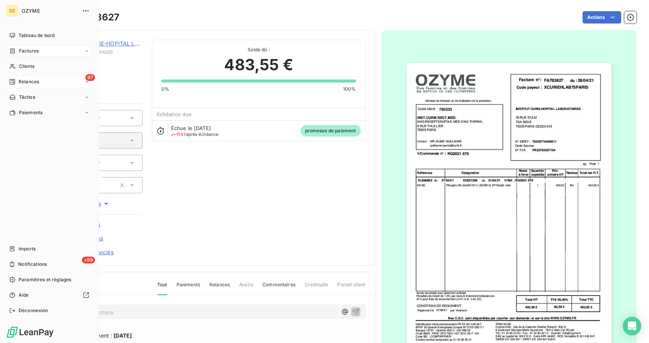
click at [32, 81] on span "Relances" at bounding box center [29, 81] width 20 height 7
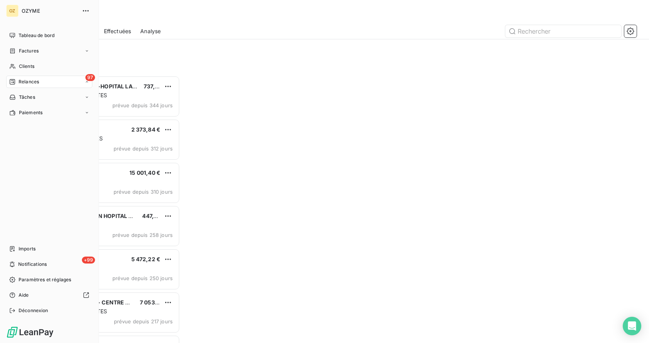
scroll to position [262, 137]
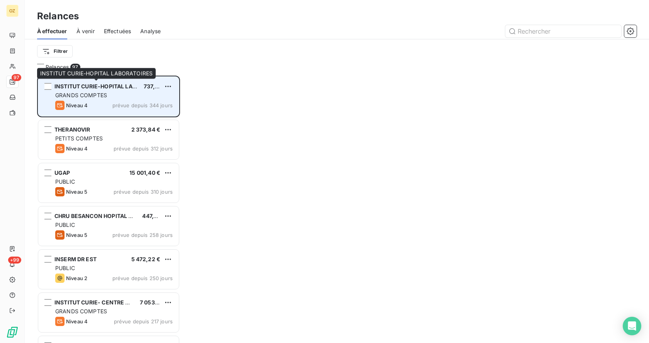
click at [132, 90] on div "INSTITUT CURIE-HOPITAL LABORATOIRES" at bounding box center [95, 87] width 83 height 8
click at [93, 85] on span "INSTITUT CURIE-HOPITAL LABORATOIRES" at bounding box center [110, 86] width 113 height 7
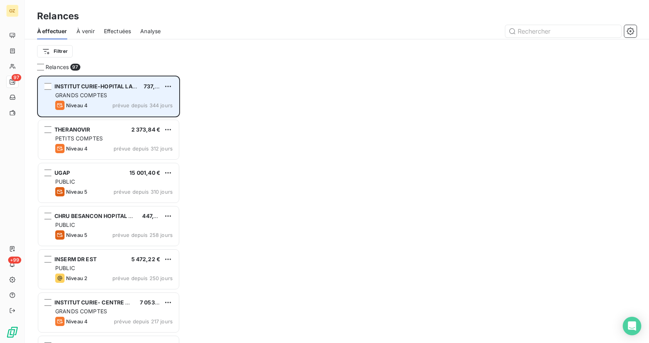
click at [119, 99] on div "GRANDS COMPTES" at bounding box center [113, 96] width 117 height 8
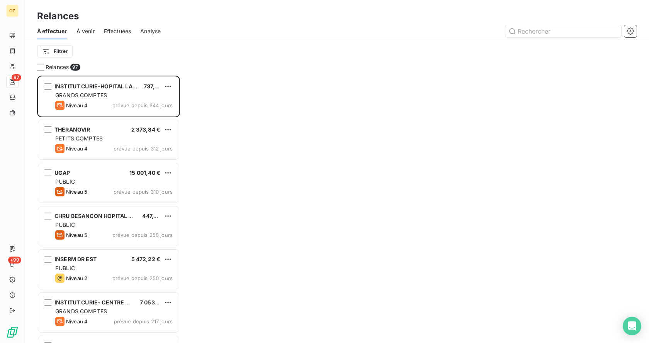
click at [160, 52] on div "Filtrer" at bounding box center [336, 51] width 599 height 15
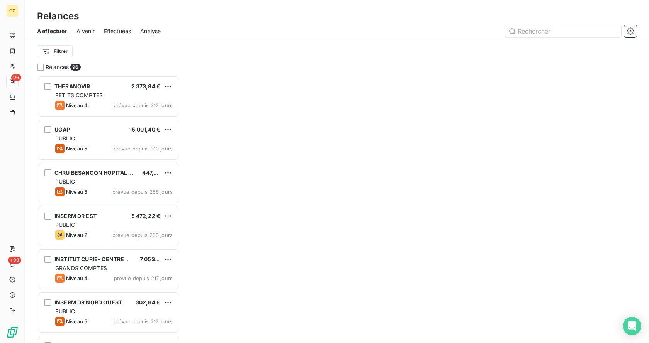
scroll to position [262, 137]
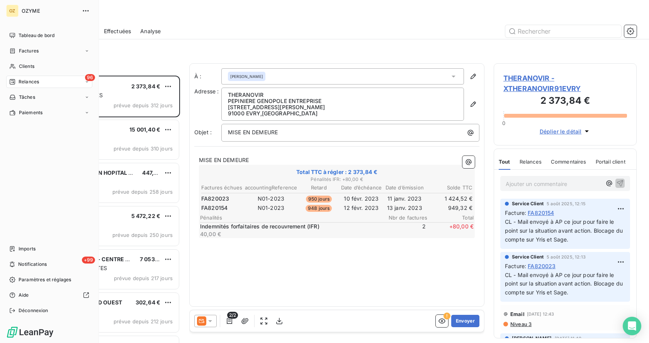
click at [42, 80] on div "96 Relances" at bounding box center [49, 82] width 86 height 12
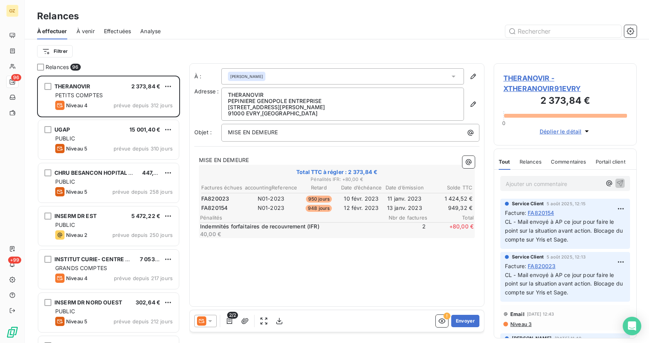
click at [147, 47] on div "Filtrer" at bounding box center [336, 51] width 599 height 15
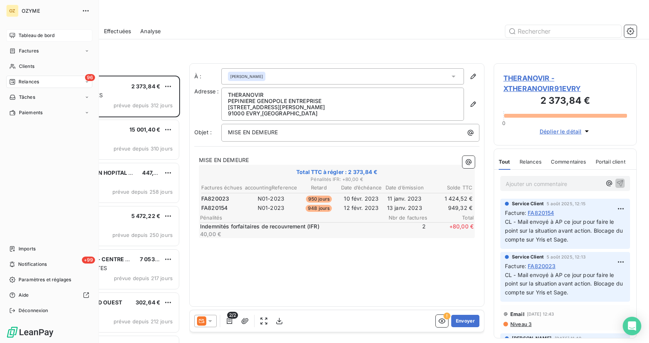
click at [29, 30] on div "Tableau de bord" at bounding box center [49, 35] width 86 height 12
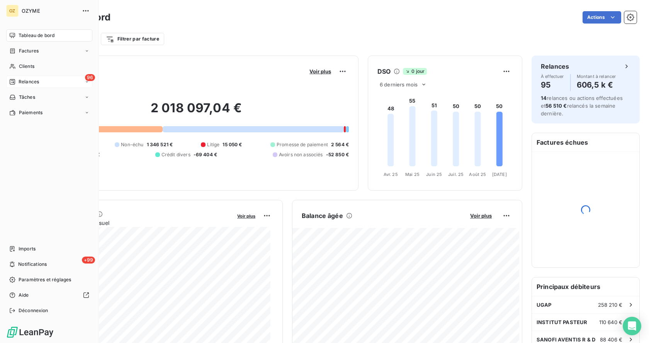
click at [17, 78] on div "Relances" at bounding box center [24, 81] width 30 height 7
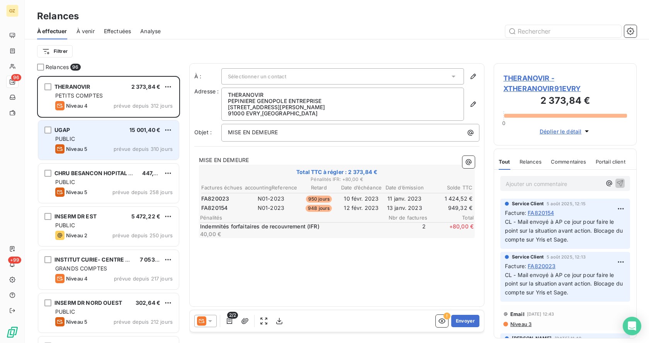
scroll to position [39, 0]
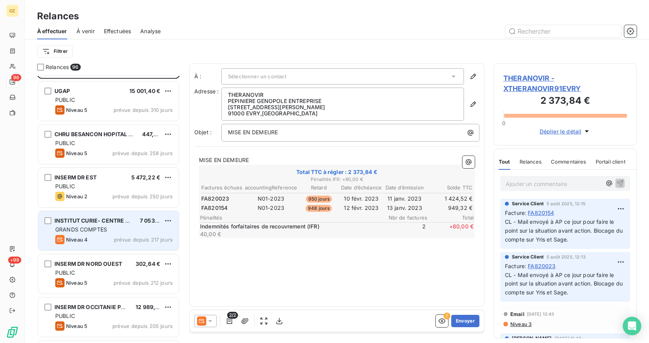
click at [121, 231] on div "GRANDS COMPTES" at bounding box center [113, 230] width 117 height 8
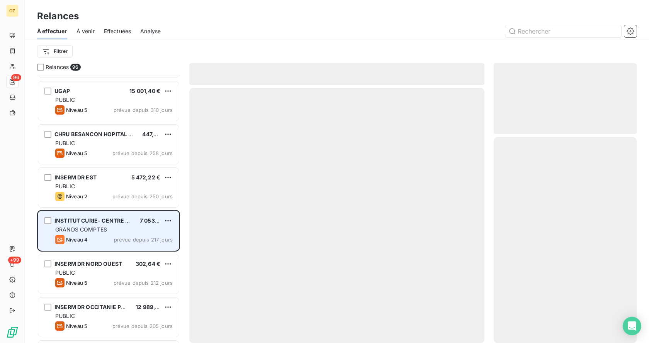
click at [121, 231] on div "GRANDS COMPTES" at bounding box center [113, 230] width 117 height 8
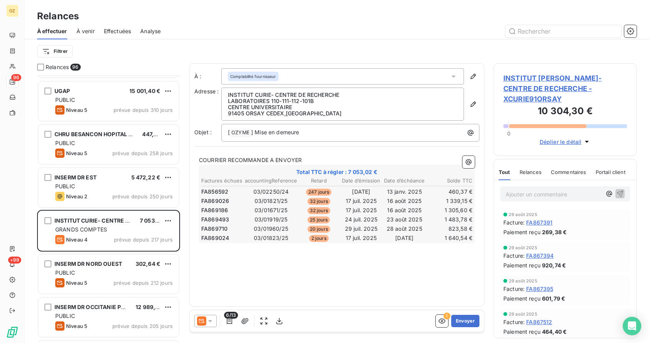
click at [368, 226] on td "29 juil. 2025" at bounding box center [361, 229] width 42 height 8
click at [289, 156] on p "COURRIER RECOMMANDE A ENVOYER" at bounding box center [337, 160] width 276 height 9
click at [208, 321] on icon at bounding box center [210, 321] width 8 height 8
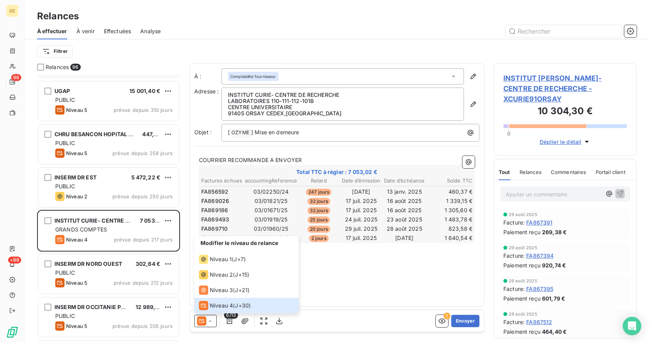
click at [361, 276] on div "À : Comptabilité fournisseur Adresse : INSTITUT CURIE- CENTRE DE RECHERCHE LABO…" at bounding box center [336, 185] width 295 height 244
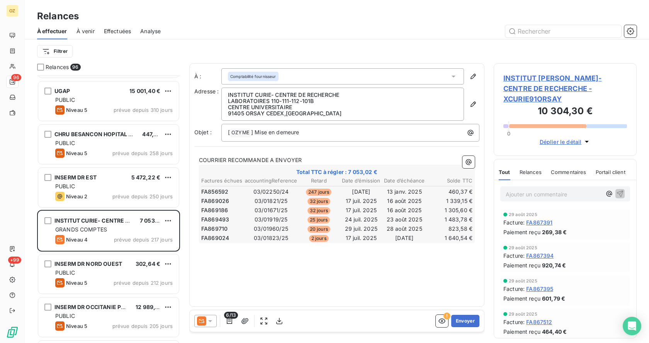
click at [231, 318] on span "6/13" at bounding box center [231, 315] width 14 height 7
click at [208, 321] on icon at bounding box center [210, 321] width 8 height 8
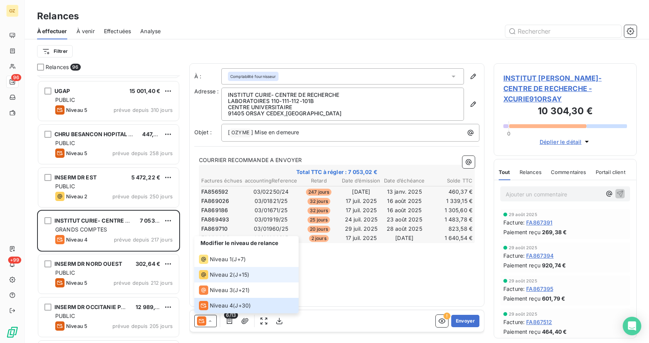
click at [234, 276] on div "Niveau 2 ( J+15 )" at bounding box center [224, 274] width 50 height 9
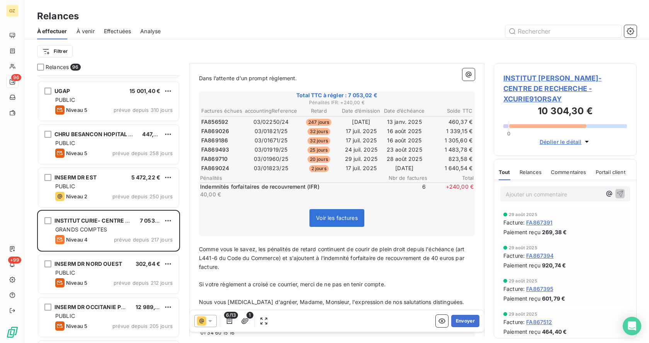
scroll to position [193, 0]
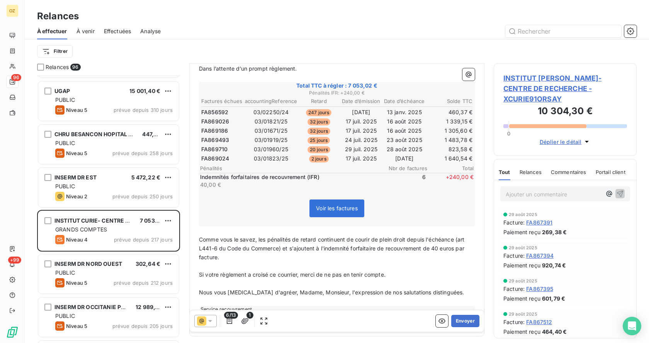
click at [211, 321] on icon at bounding box center [210, 322] width 4 height 2
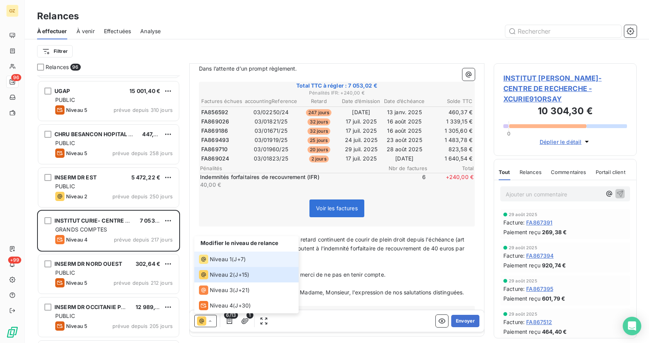
click at [255, 261] on li "Niveau 1 ( J+7 )" at bounding box center [246, 259] width 104 height 15
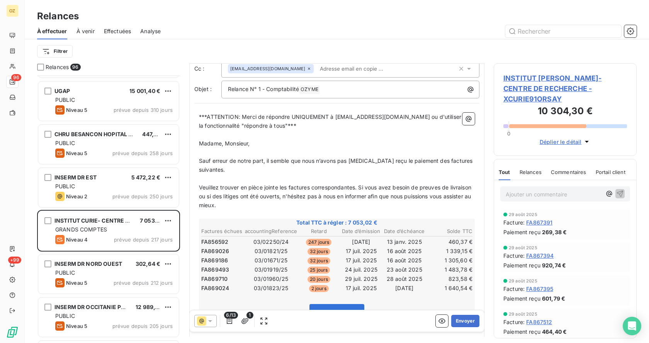
scroll to position [0, 0]
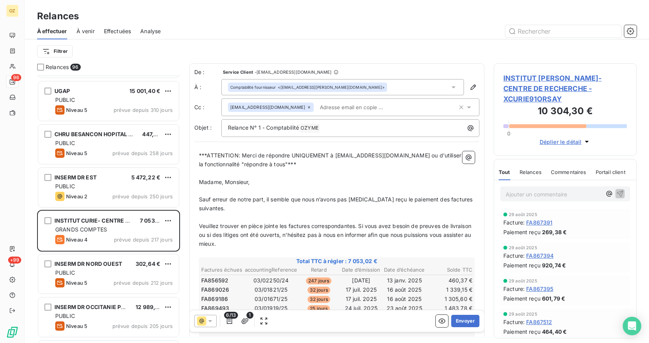
click at [335, 107] on input "text" at bounding box center [361, 108] width 89 height 12
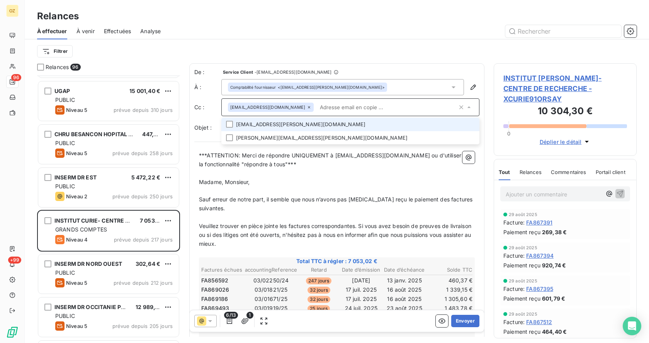
click at [335, 109] on input "text" at bounding box center [387, 108] width 141 height 12
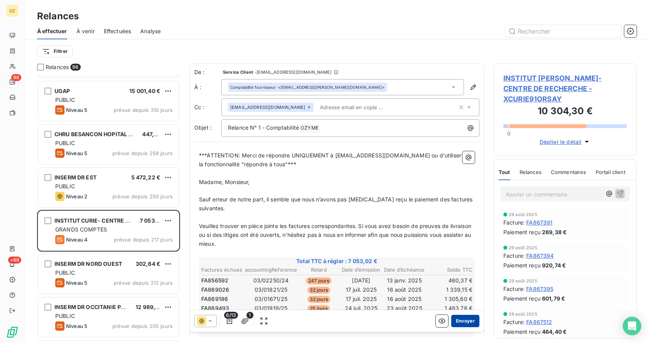
click at [458, 321] on button "Envoyer" at bounding box center [465, 321] width 28 height 12
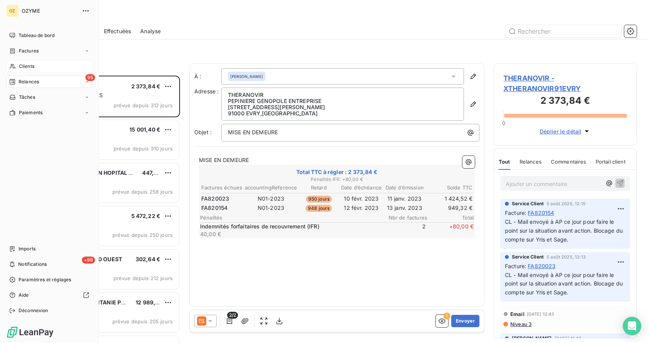
click at [36, 65] on div "Clients" at bounding box center [49, 66] width 86 height 12
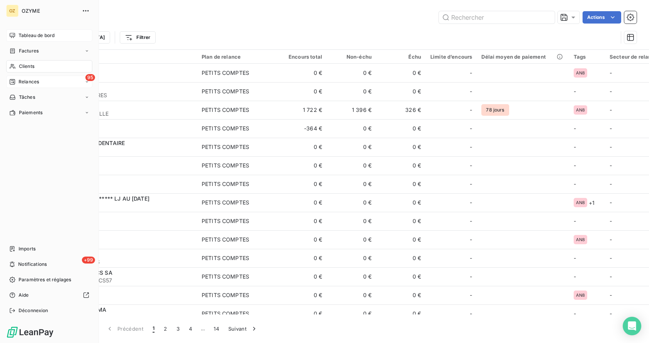
click at [36, 33] on span "Tableau de bord" at bounding box center [37, 35] width 36 height 7
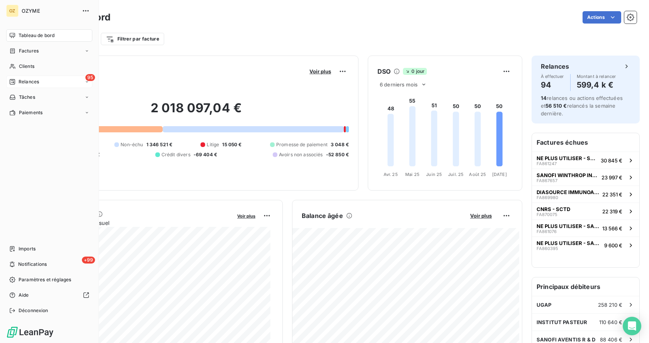
click at [23, 85] on span "Relances" at bounding box center [29, 81] width 20 height 7
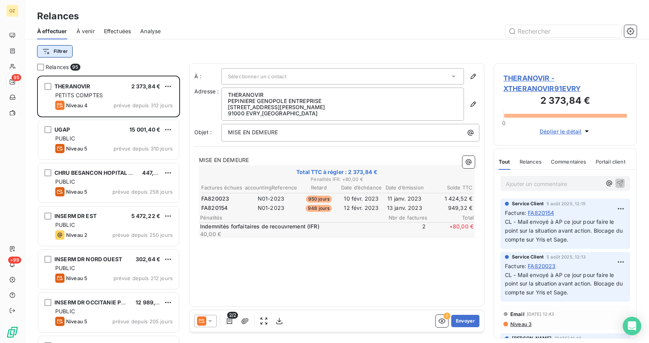
click at [55, 49] on html "OZ 95 +99 Relances À effectuer À venir Effectuées Analyse Filtrer Relances 95 T…" at bounding box center [324, 171] width 649 height 343
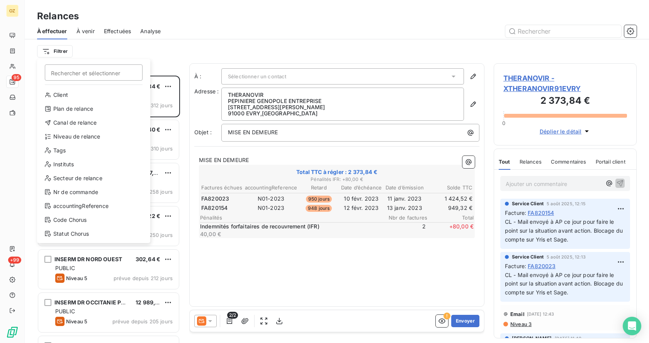
click at [131, 54] on html "OZ 95 +99 Relances À effectuer À venir Effectuées Analyse Filtrer Rechercher et…" at bounding box center [324, 171] width 649 height 343
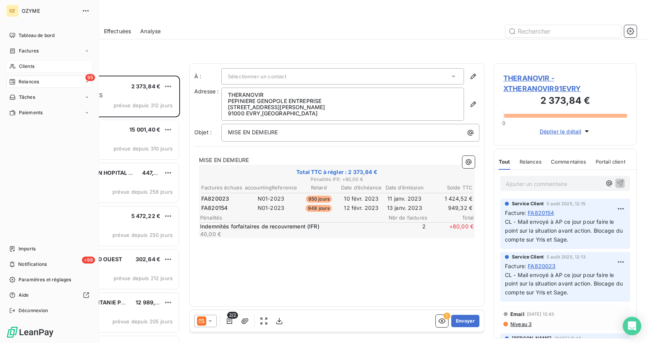
click at [29, 66] on span "Clients" at bounding box center [26, 66] width 15 height 7
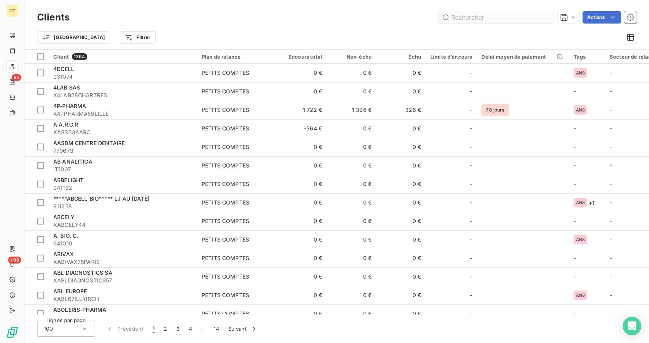
click at [476, 15] on input "text" at bounding box center [497, 17] width 116 height 12
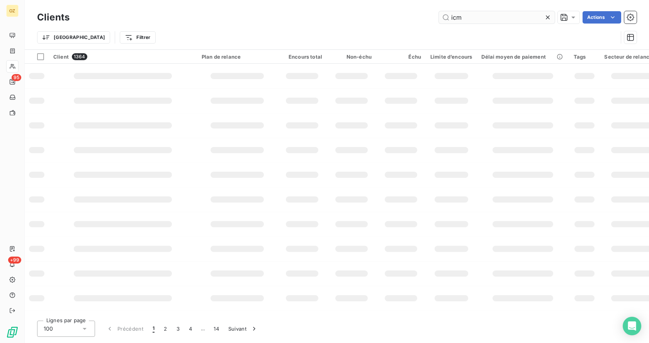
type input "icm"
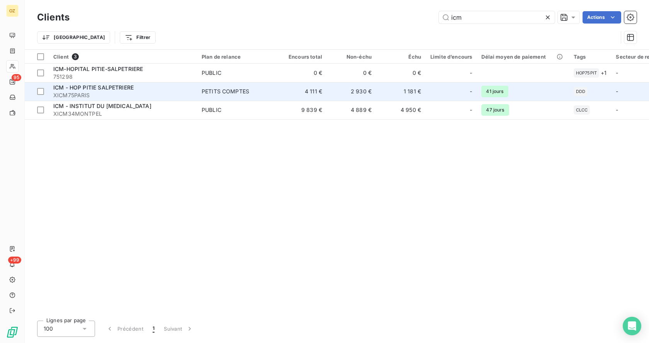
click at [115, 90] on span "ICM - HOP PITIE SALPETRIERE" at bounding box center [93, 87] width 80 height 7
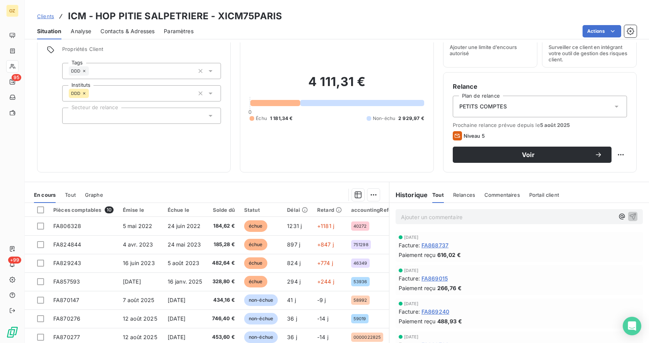
scroll to position [64, 0]
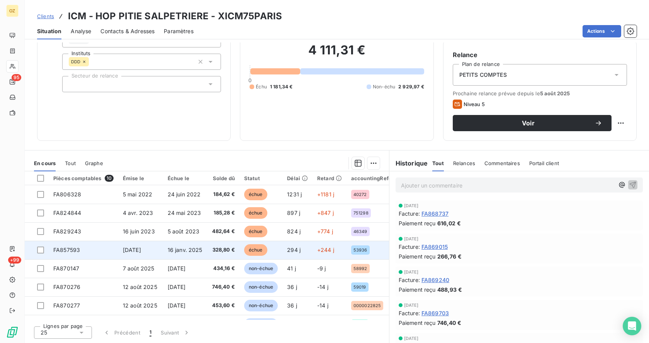
click at [188, 251] on span "16 janv. 2025" at bounding box center [185, 250] width 35 height 7
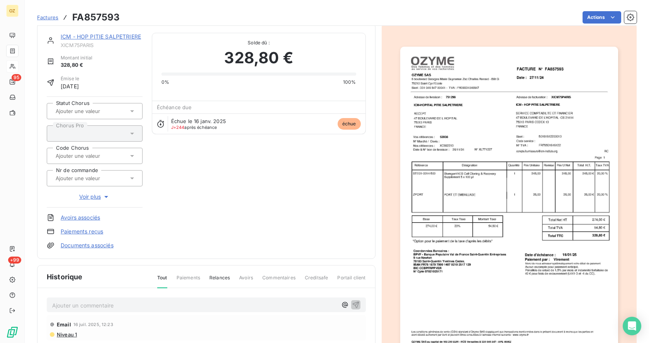
scroll to position [5, 0]
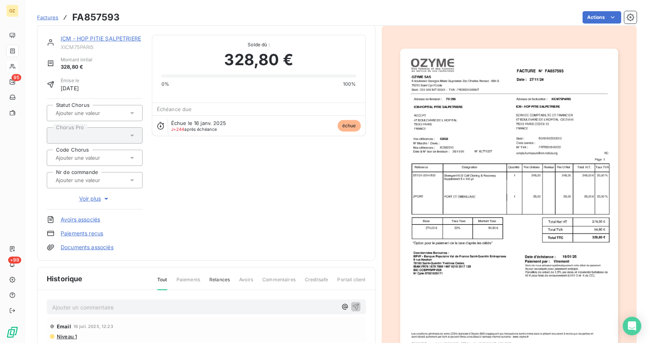
click at [98, 16] on h3 "FA857593" at bounding box center [96, 17] width 48 height 14
copy h3 "FA857593"
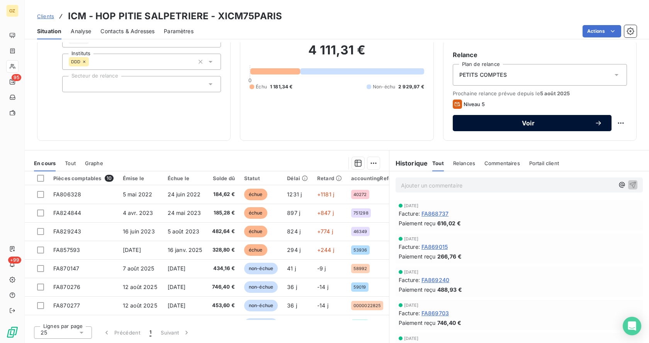
click at [524, 120] on span "Voir" at bounding box center [528, 123] width 132 height 6
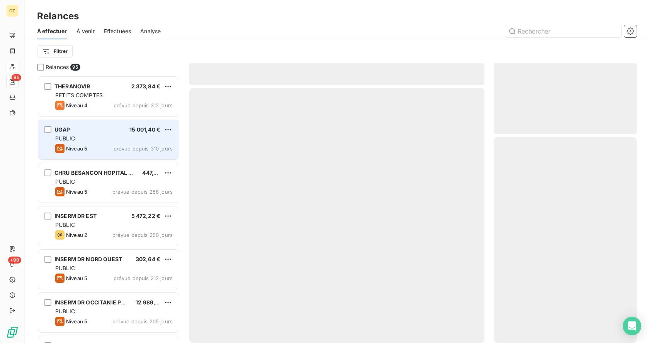
scroll to position [262, 137]
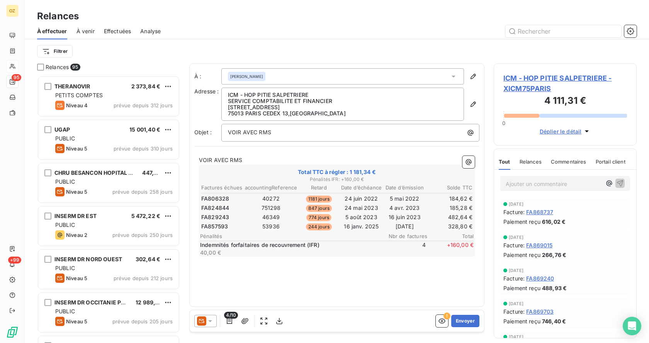
click at [211, 320] on icon at bounding box center [210, 321] width 8 height 8
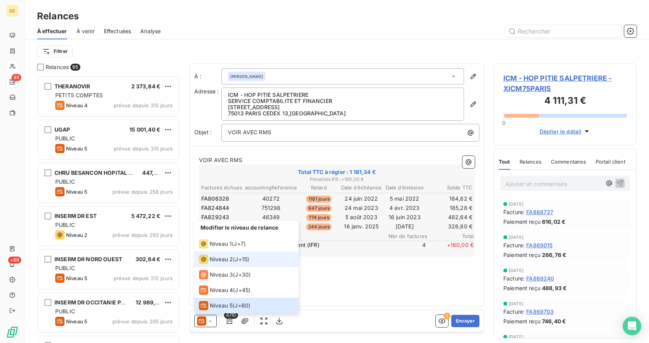
click at [244, 260] on span "J+15 )" at bounding box center [242, 260] width 14 height 8
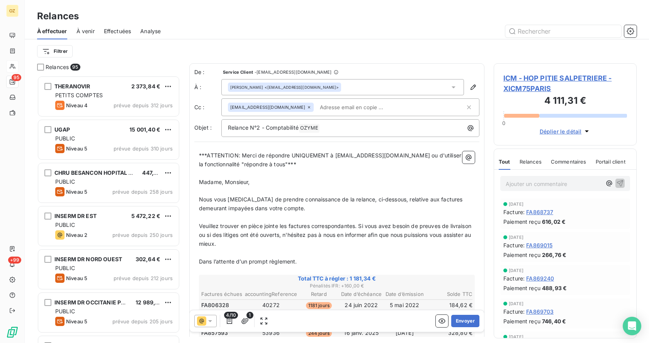
click at [212, 321] on icon at bounding box center [210, 322] width 4 height 2
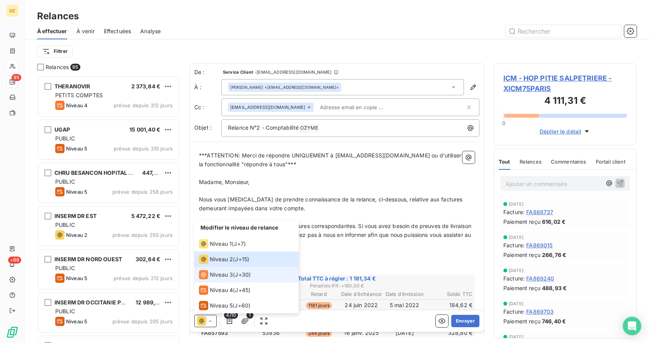
click at [240, 277] on span "J+30 )" at bounding box center [243, 275] width 16 height 8
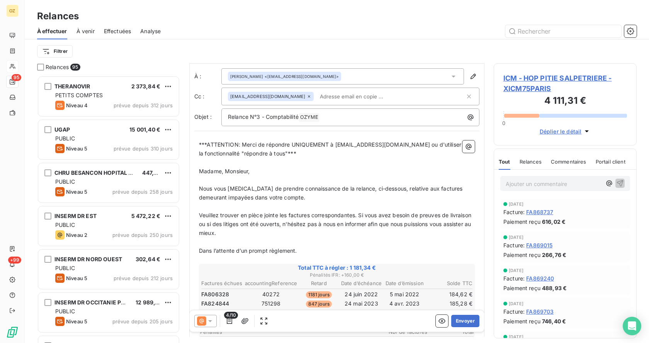
scroll to position [0, 0]
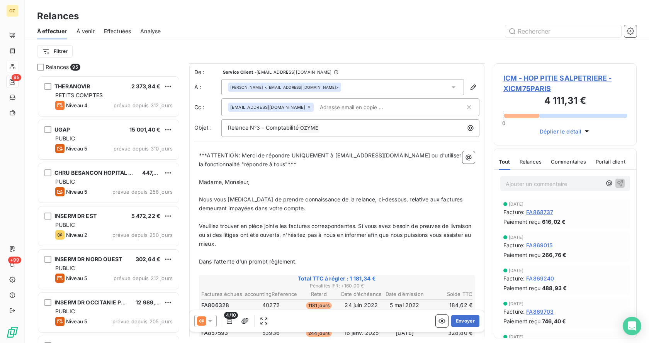
click at [410, 103] on div "[EMAIL_ADDRESS][DOMAIN_NAME]" at bounding box center [346, 108] width 237 height 12
click at [377, 111] on input "text" at bounding box center [391, 108] width 148 height 12
click at [377, 111] on div "[EMAIL_ADDRESS][DOMAIN_NAME]" at bounding box center [346, 108] width 237 height 12
click at [377, 111] on input "text" at bounding box center [391, 108] width 148 height 12
click at [377, 111] on div "[EMAIL_ADDRESS][DOMAIN_NAME]" at bounding box center [346, 108] width 237 height 12
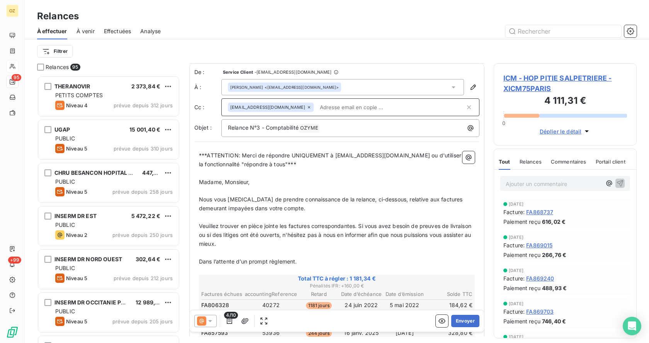
click at [369, 105] on input "text" at bounding box center [391, 108] width 148 height 12
click at [407, 84] on div "PHILIPPE SIMON <compta.fournisseurs@icm-institute.org>" at bounding box center [342, 87] width 243 height 16
click at [382, 106] on div "[EMAIL_ADDRESS][DOMAIN_NAME]" at bounding box center [346, 108] width 237 height 12
click at [333, 107] on input "text" at bounding box center [391, 108] width 148 height 12
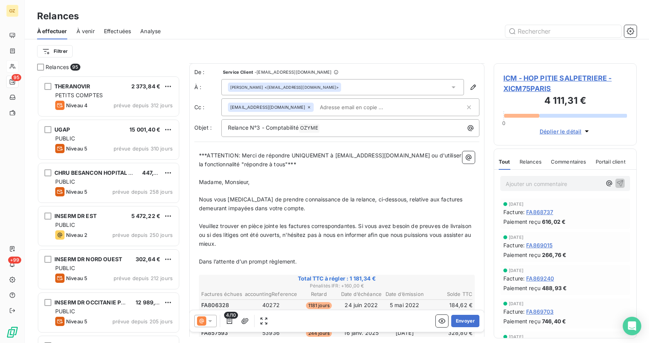
paste input "yannick.marie@icm-institute.org"
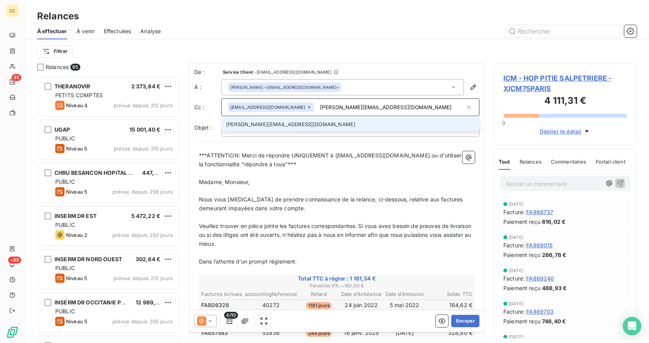
type input "yannick.marie@icm-institute.org"
click at [355, 124] on li "yannick.marie@icm-institute.org" at bounding box center [350, 125] width 258 height 14
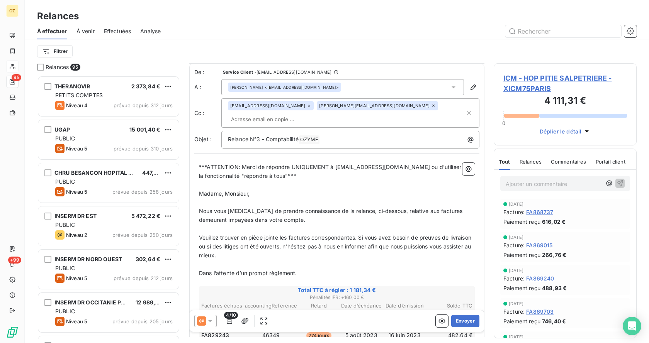
click at [317, 114] on input "text" at bounding box center [272, 120] width 89 height 12
paste input "clementine.ripoll@icm-institute.org"
click at [439, 106] on div "adv@ozyme.fr yannick.marie@icm-institute.org clementine.ripoll@icm-institute.org" at bounding box center [346, 113] width 237 height 24
type input "clementine.ripoll@icm-institute.org"
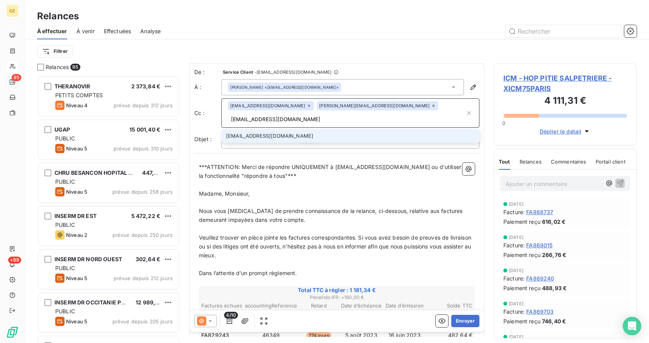
click at [401, 129] on li "clementine.ripoll@icm-institute.org" at bounding box center [350, 136] width 258 height 14
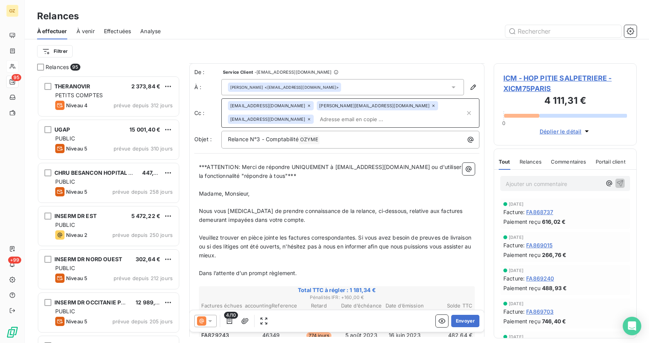
click at [383, 122] on input "text" at bounding box center [391, 120] width 148 height 12
paste input "arnaud.lucas@icm-institute.org"
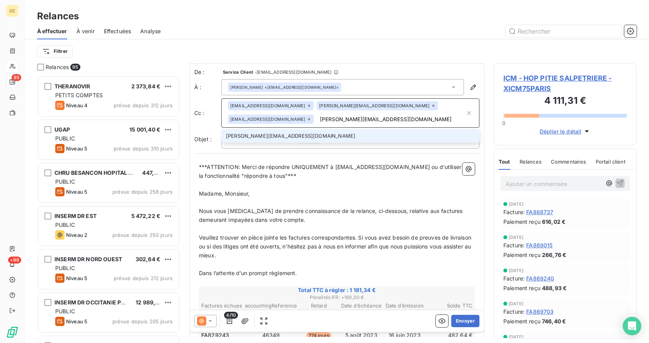
type input "arnaud.lucas@icm-institute.org"
click at [332, 137] on li "arnaud.lucas@icm-institute.org" at bounding box center [350, 136] width 258 height 14
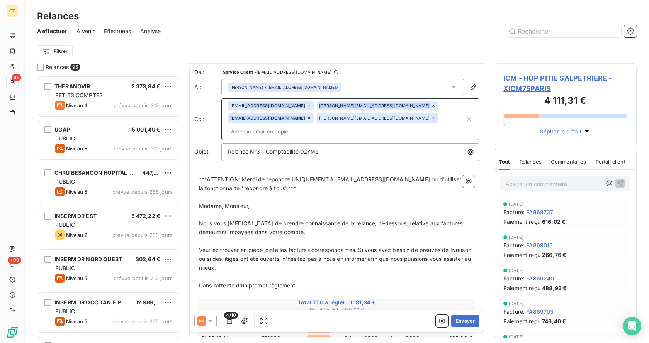
drag, startPoint x: 247, startPoint y: 107, endPoint x: 333, endPoint y: 123, distance: 87.5
click at [333, 123] on div "adv@ozyme.fr yannick.marie@icm-institute.org clementine.ripoll@icm-institute.or…" at bounding box center [346, 119] width 237 height 36
drag, startPoint x: 243, startPoint y: 104, endPoint x: 343, endPoint y: 121, distance: 101.4
click at [341, 122] on div "adv@ozyme.fr yannick.marie@icm-institute.org clementine.ripoll@icm-institute.or…" at bounding box center [346, 119] width 237 height 36
click at [349, 126] on input "text" at bounding box center [346, 132] width 237 height 12
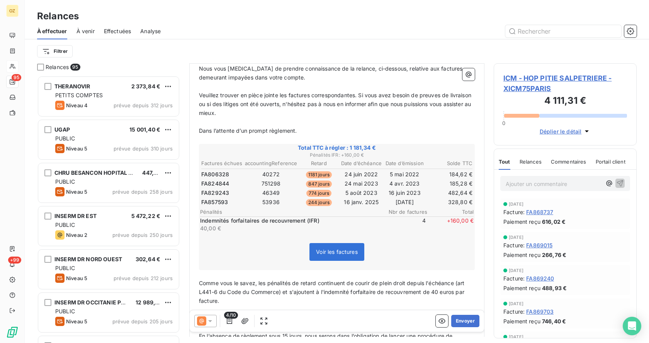
scroll to position [244, 0]
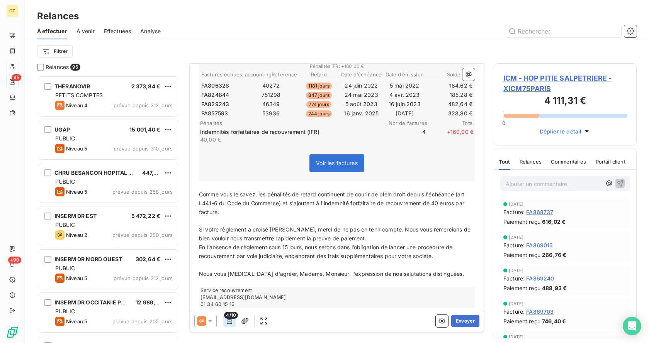
click at [229, 324] on icon "button" at bounding box center [230, 321] width 8 height 8
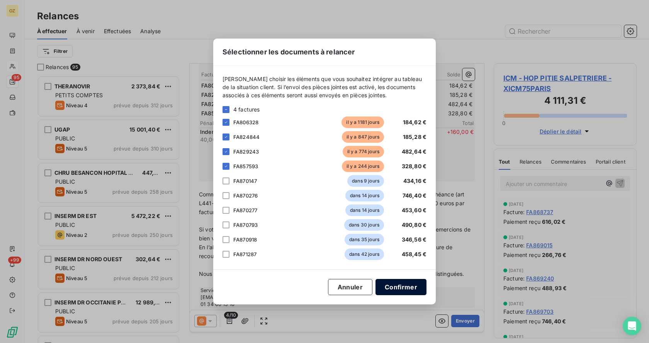
click at [414, 289] on button "Confirmer" at bounding box center [400, 287] width 51 height 16
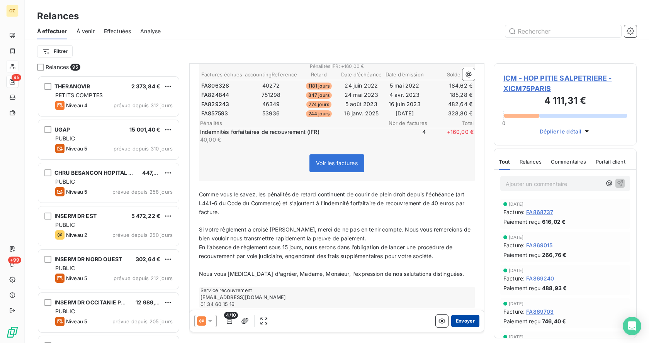
click at [463, 319] on button "Envoyer" at bounding box center [465, 321] width 28 height 12
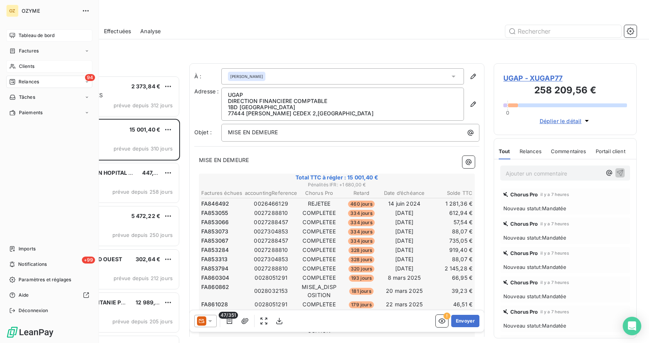
click at [31, 32] on span "Tableau de bord" at bounding box center [37, 35] width 36 height 7
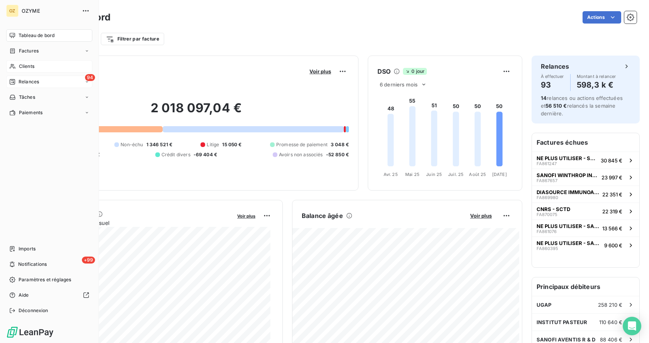
click at [32, 82] on span "Relances" at bounding box center [29, 81] width 20 height 7
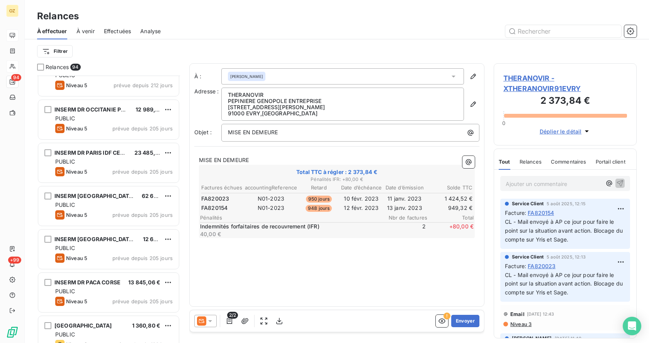
scroll to position [232, 0]
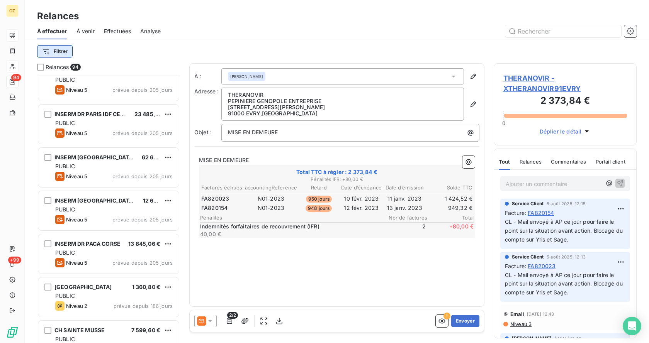
click at [64, 50] on html "OZ 94 +99 Relances À effectuer À venir Effectuées Analyse Filtrer Relances 94 I…" at bounding box center [324, 171] width 649 height 343
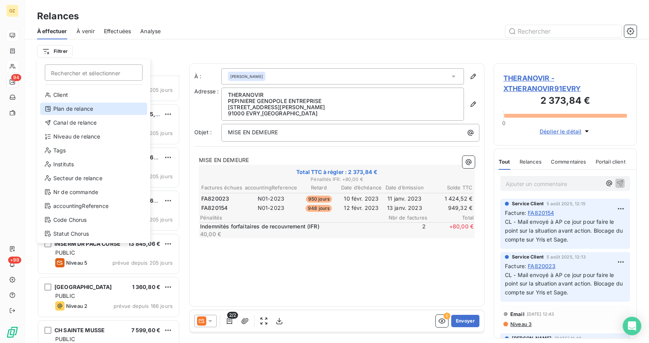
click at [87, 112] on div "Plan de relance" at bounding box center [93, 109] width 107 height 12
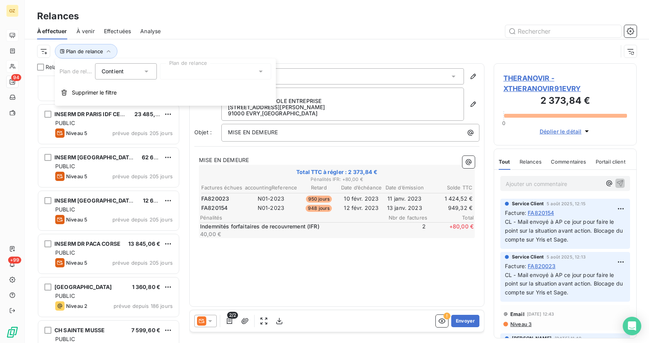
click at [197, 73] on div at bounding box center [215, 71] width 111 height 16
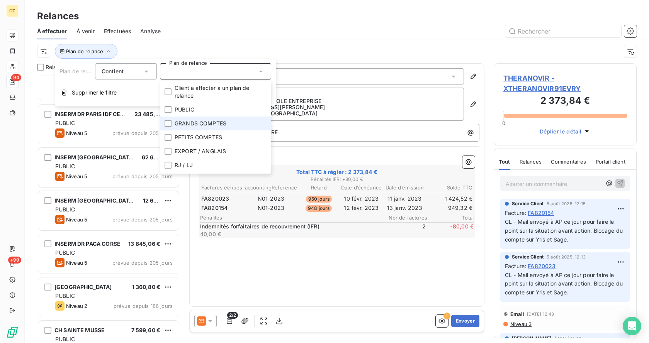
click at [192, 122] on span "GRANDS COMPTES" at bounding box center [201, 124] width 52 height 8
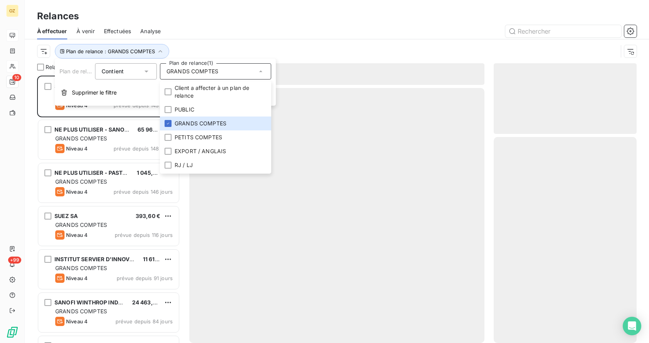
scroll to position [262, 137]
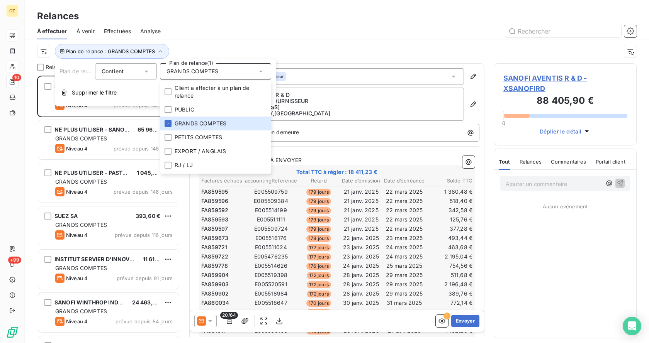
click at [249, 44] on div "Plan de relance : GRANDS COMPTES" at bounding box center [336, 51] width 599 height 24
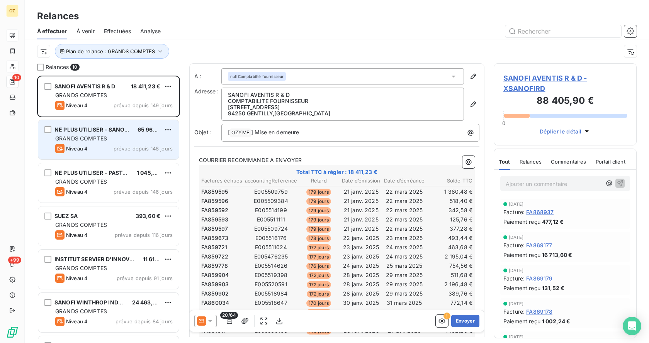
click at [102, 139] on span "GRANDS COMPTES" at bounding box center [81, 138] width 52 height 7
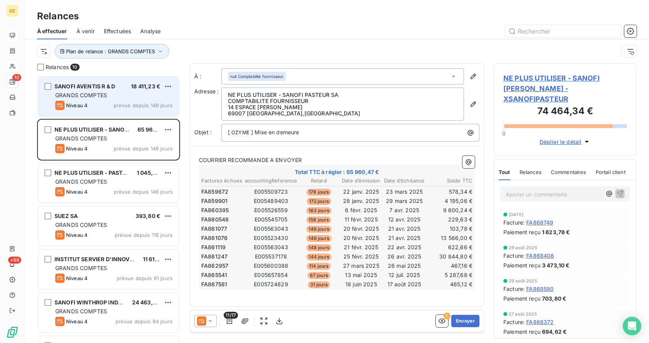
click at [114, 89] on div "SANOFI AVENTIS R & D" at bounding box center [84, 87] width 61 height 8
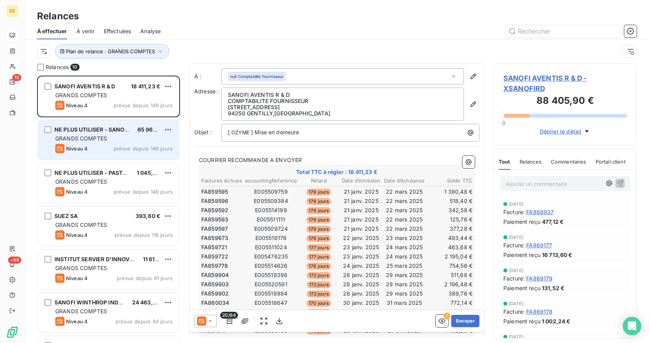
click at [104, 131] on span "NE PLUS UTILISER - SANOFI PASTEUR SA" at bounding box center [109, 129] width 110 height 7
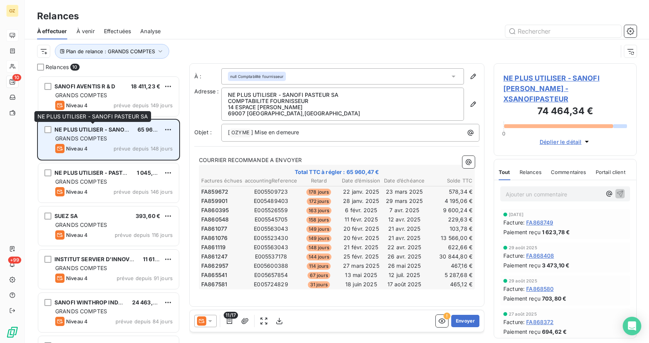
click at [102, 134] on div "NE PLUS UTILISER - SANOFI PASTEUR SA" at bounding box center [92, 130] width 77 height 8
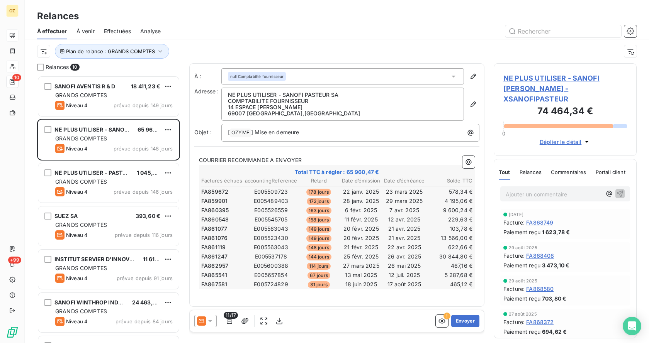
click at [572, 87] on span "NE PLUS UTILISER - SANOFI PASTEUR SA - XSANOFIPASTEUR" at bounding box center [565, 88] width 124 height 31
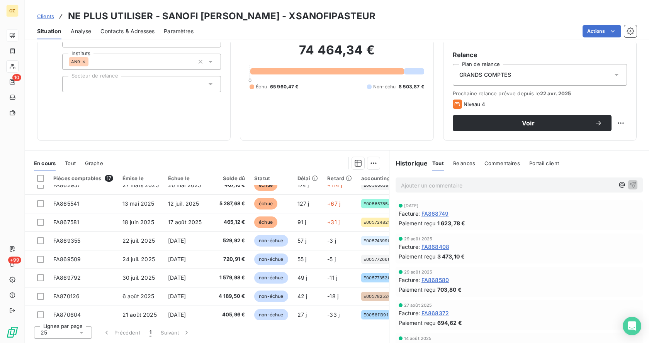
scroll to position [145, 0]
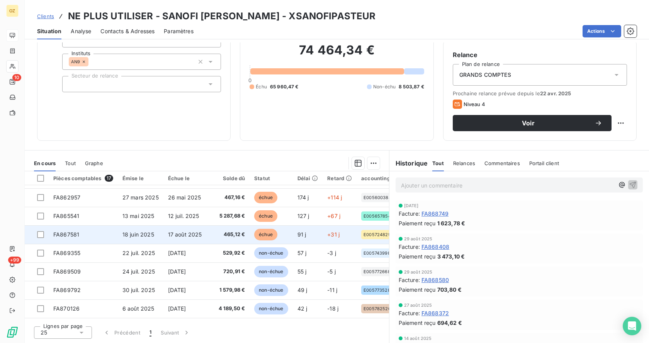
click at [204, 236] on td "17 août 2025" at bounding box center [186, 235] width 46 height 19
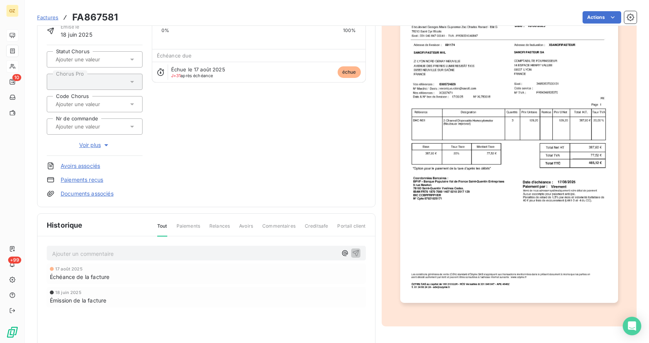
scroll to position [121, 0]
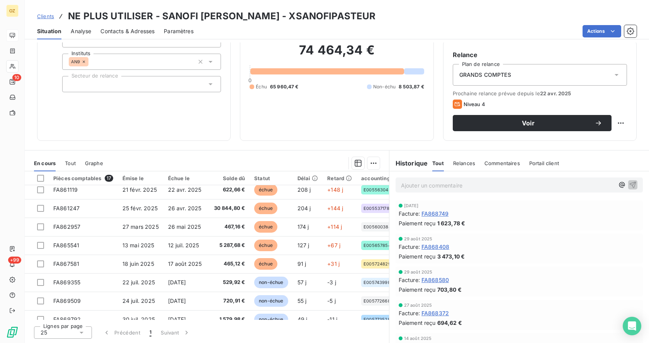
scroll to position [77, 0]
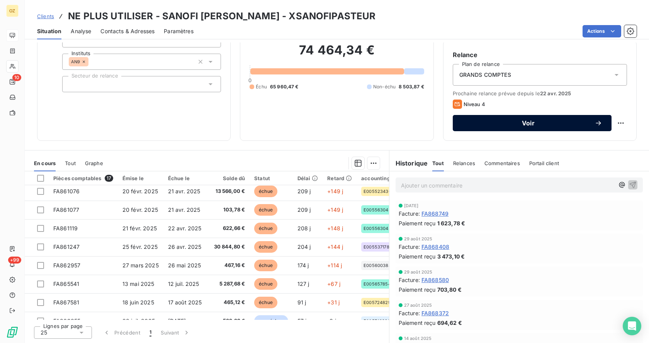
click at [519, 122] on span "Voir" at bounding box center [528, 123] width 132 height 6
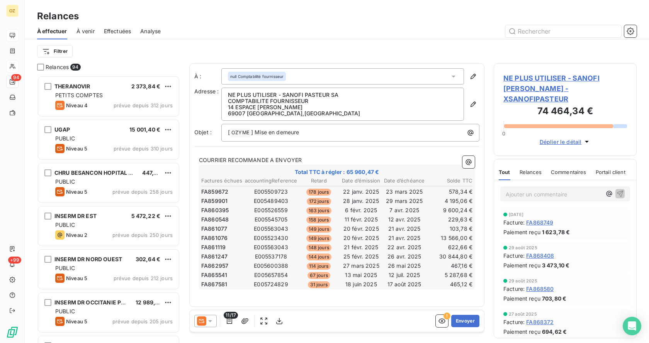
scroll to position [262, 137]
click at [209, 319] on icon at bounding box center [210, 321] width 8 height 8
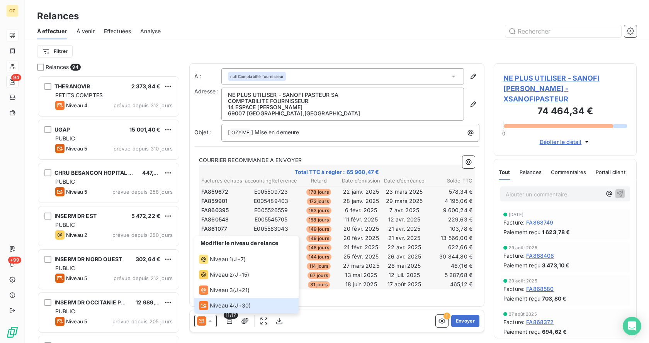
click at [390, 156] on div "COURRIER RECOMMANDE A ENVOYER Total TTC à régler : 65 960,47 € Factures échues …" at bounding box center [336, 222] width 285 height 143
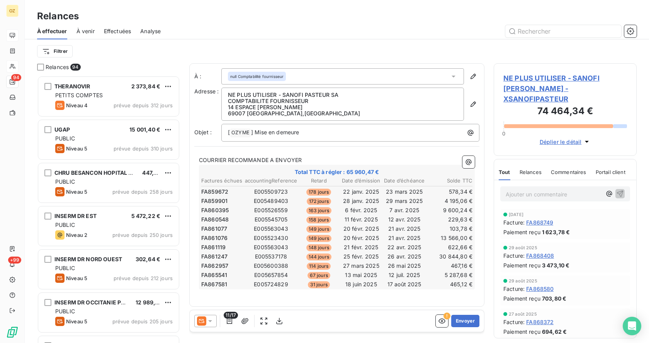
click at [217, 192] on span "FA859672" at bounding box center [214, 192] width 27 height 8
copy span "FA859672"
click at [217, 192] on span "FA859672" at bounding box center [214, 192] width 27 height 8
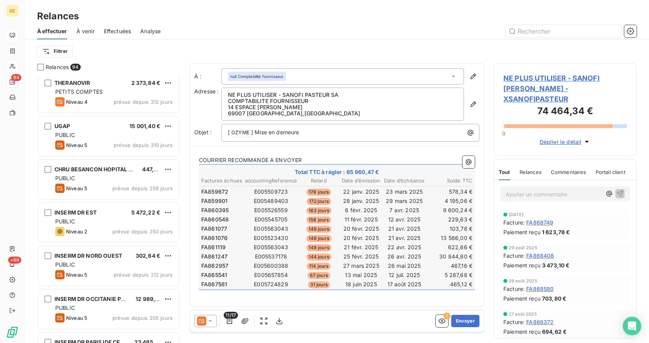
scroll to position [0, 0]
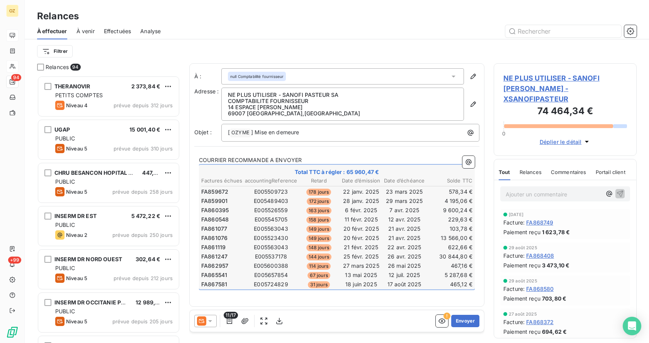
click at [60, 32] on span "À effectuer" at bounding box center [52, 31] width 30 height 8
click at [57, 35] on span "À effectuer" at bounding box center [52, 31] width 30 height 8
click at [171, 1] on div "Relances À effectuer À venir Effectuées Analyse Filtrer" at bounding box center [337, 31] width 624 height 63
click at [214, 194] on span "FA859672" at bounding box center [214, 192] width 27 height 8
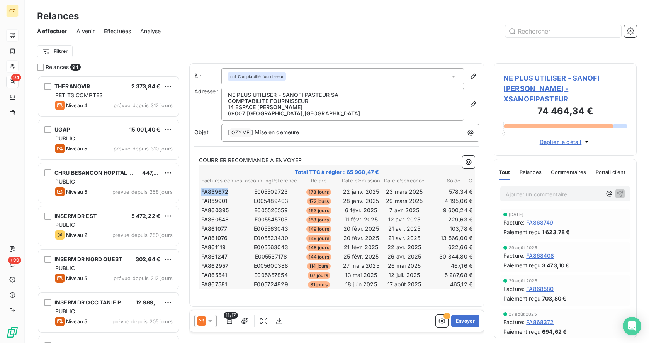
copy span "FA859672"
drag, startPoint x: 214, startPoint y: 194, endPoint x: 644, endPoint y: 173, distance: 430.7
click at [219, 191] on span "FA859672" at bounding box center [214, 192] width 27 height 8
